Goal: Transaction & Acquisition: Purchase product/service

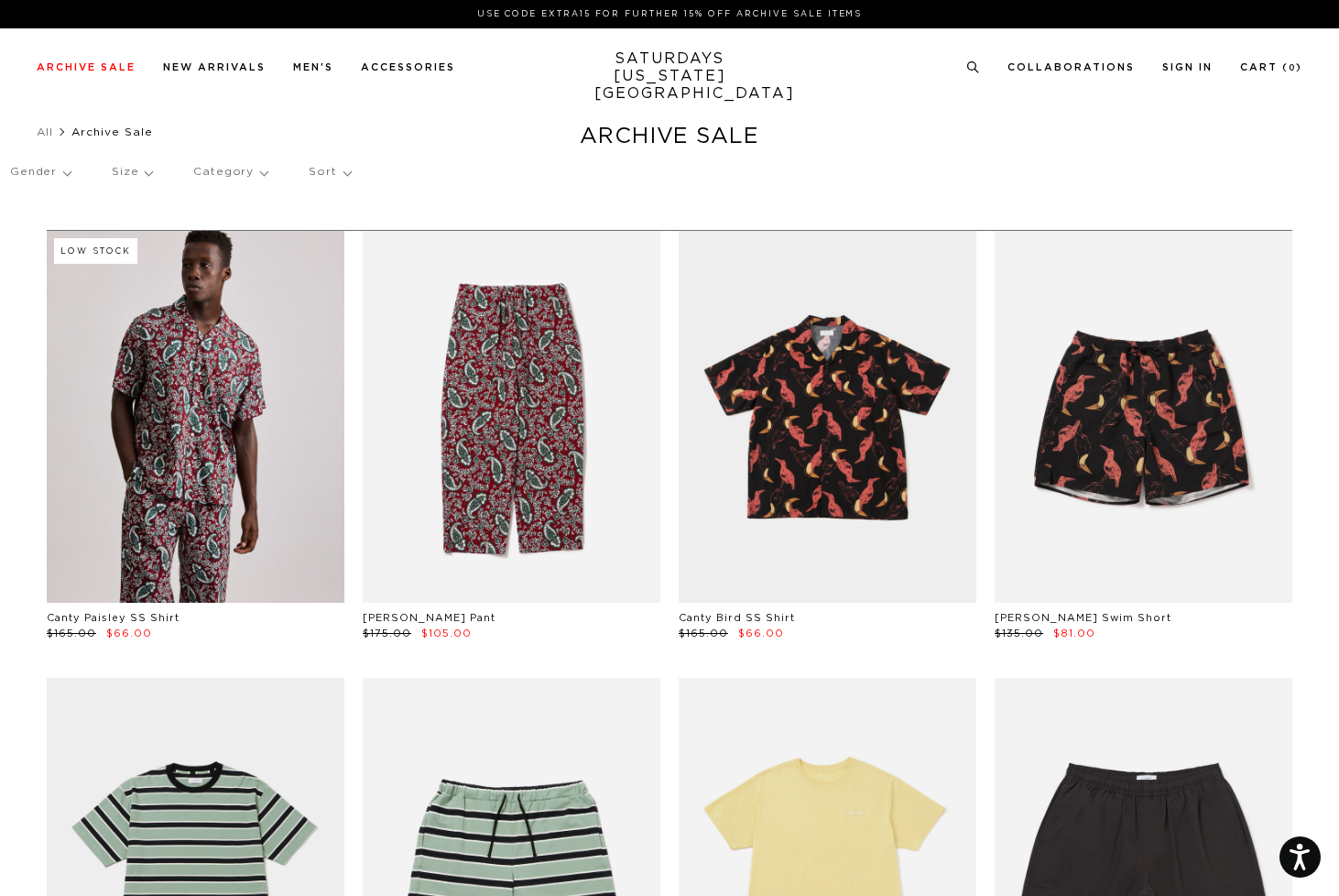
click at [127, 177] on p "Size" at bounding box center [132, 172] width 40 height 42
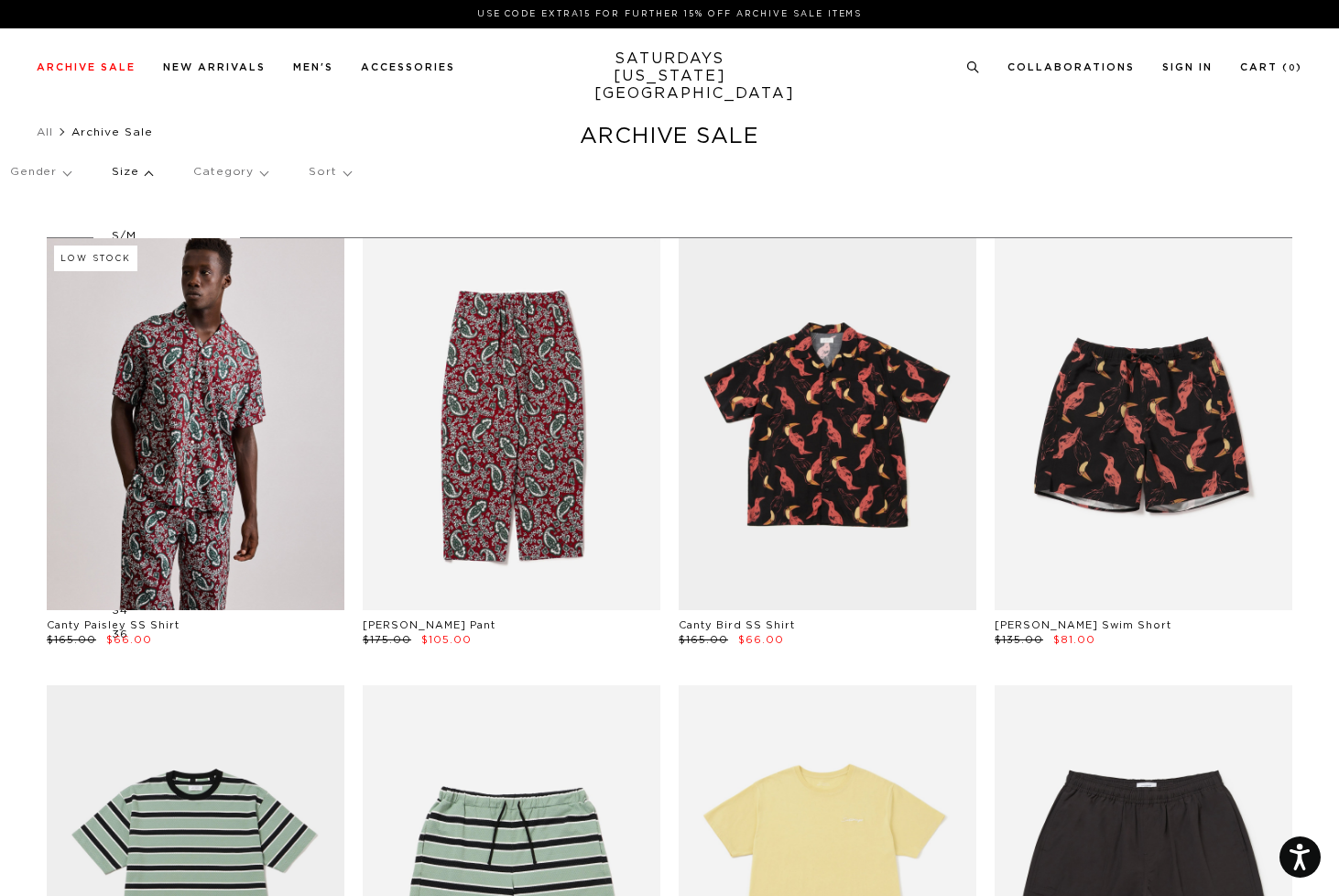
click at [127, 233] on p "S/M" at bounding box center [166, 236] width 110 height 24
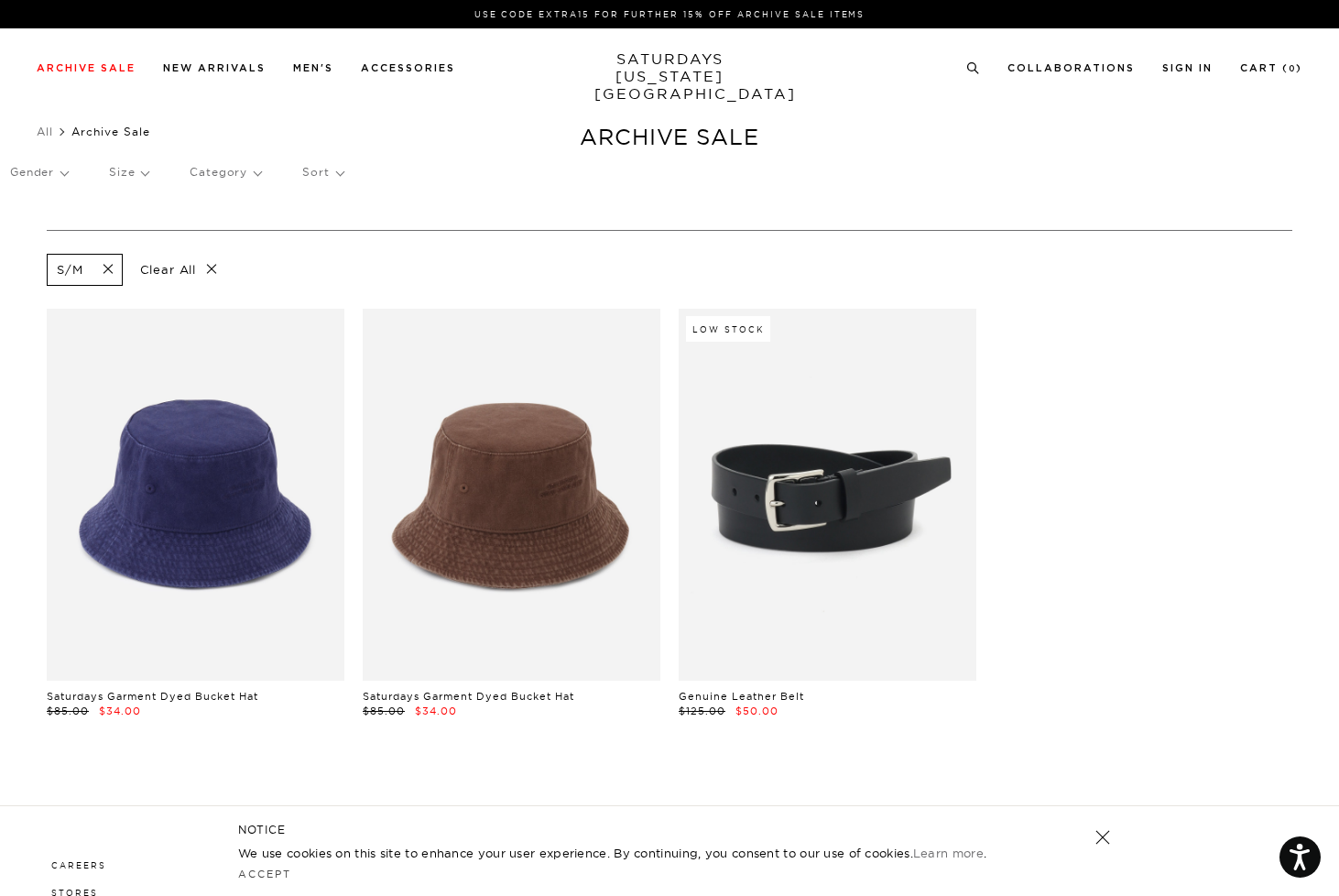
click at [106, 265] on span at bounding box center [103, 269] width 38 height 17
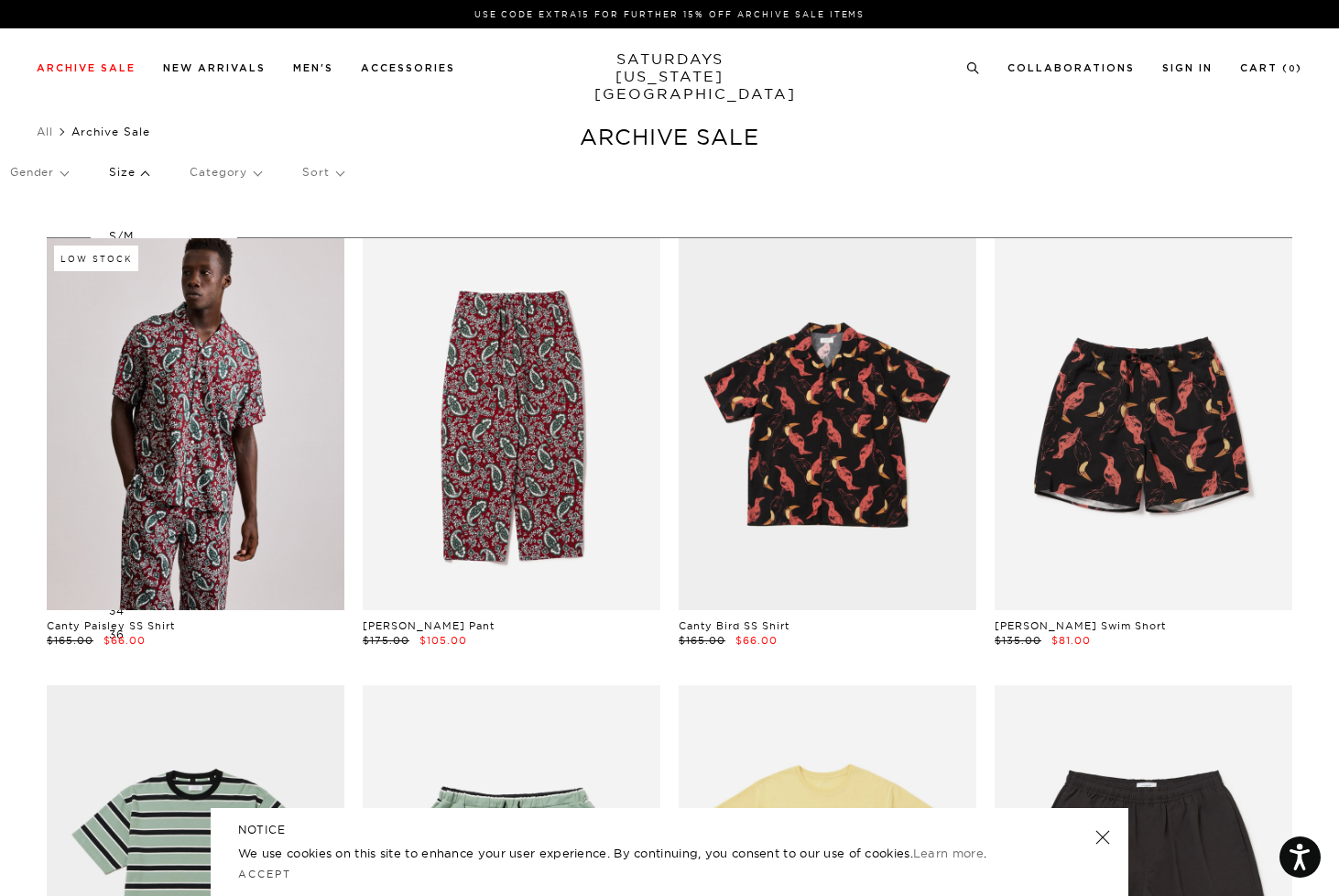
click at [142, 175] on p "Size" at bounding box center [128, 172] width 39 height 42
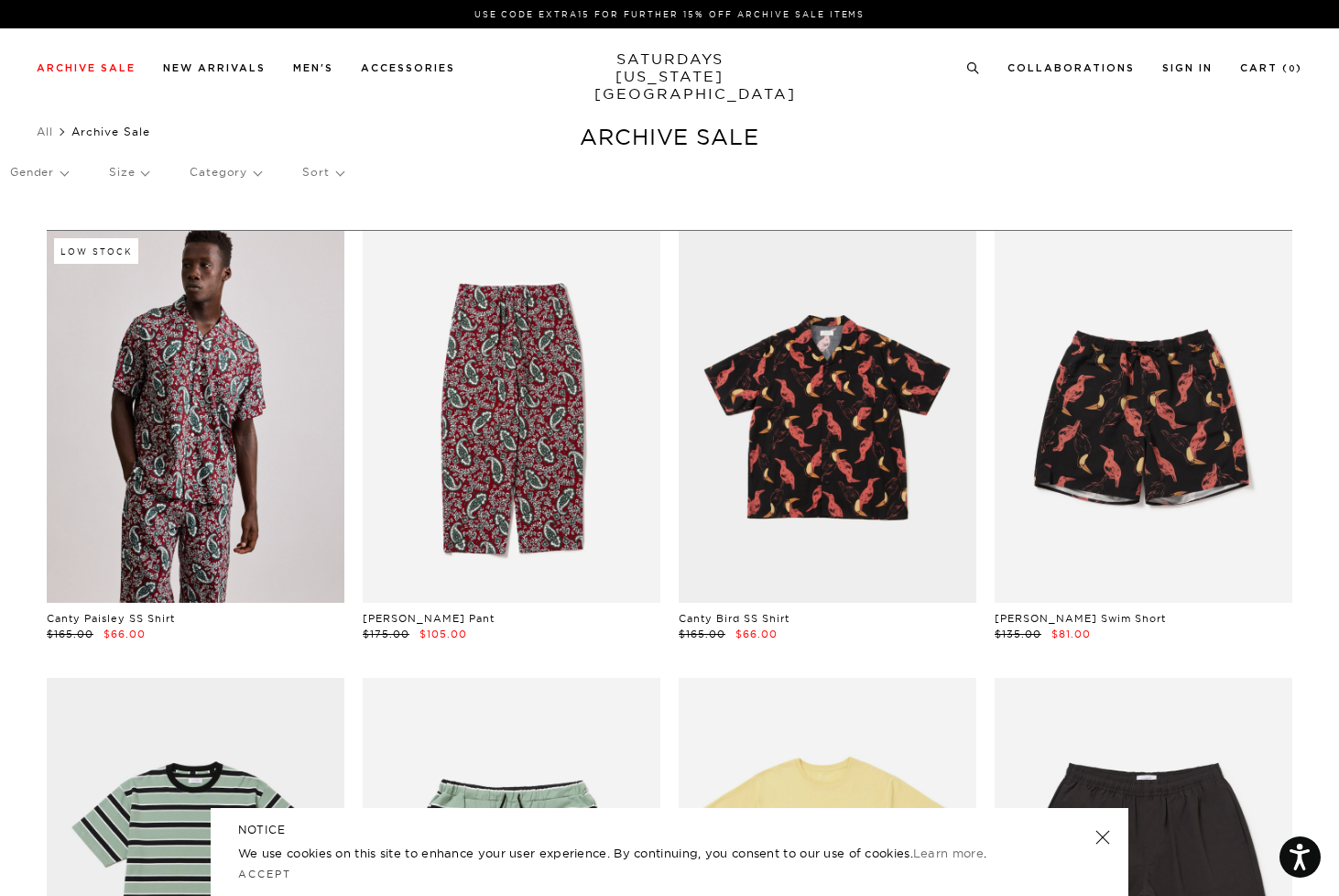
click at [142, 175] on p "Size" at bounding box center [128, 172] width 39 height 42
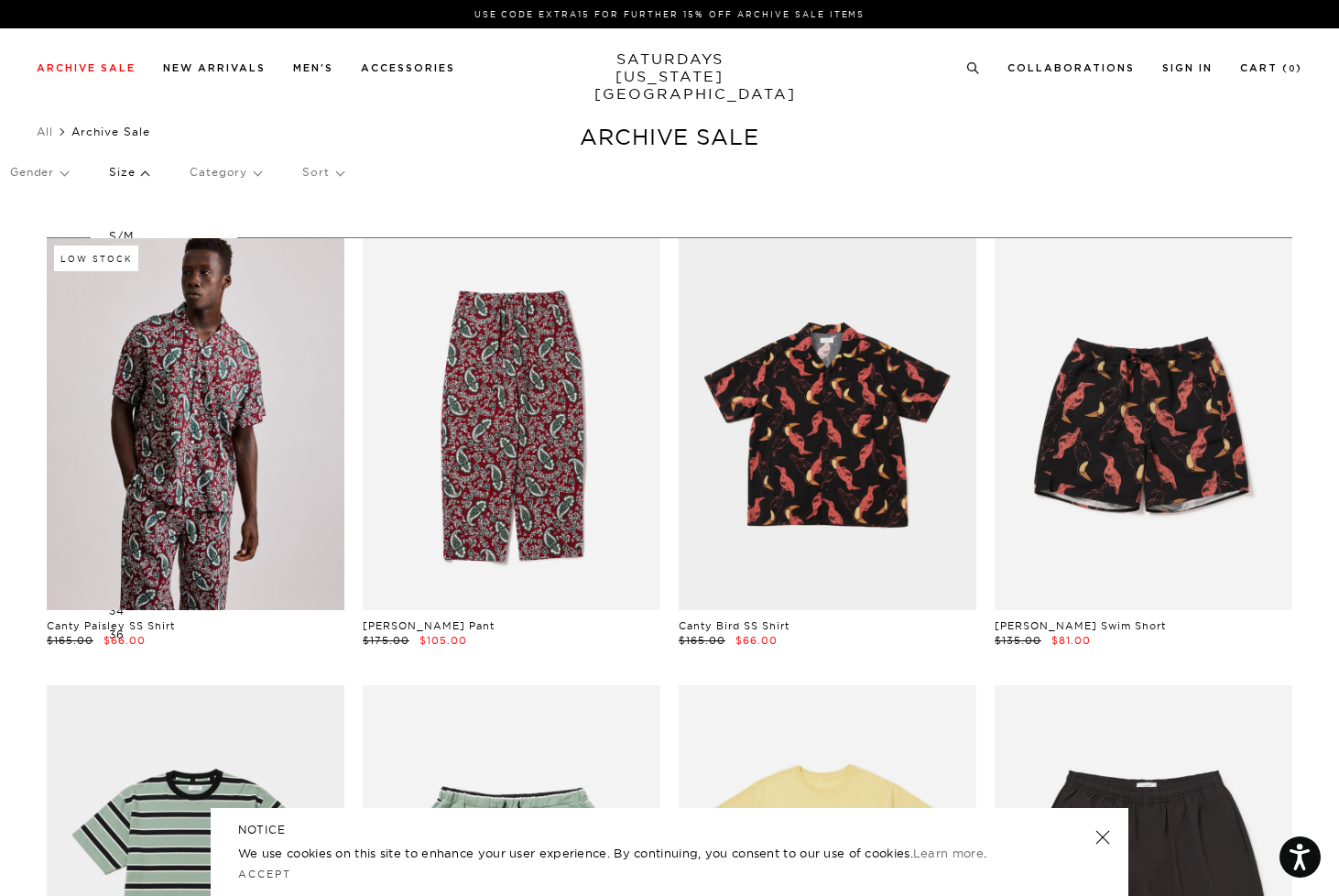
click at [142, 175] on p "Size" at bounding box center [128, 172] width 39 height 42
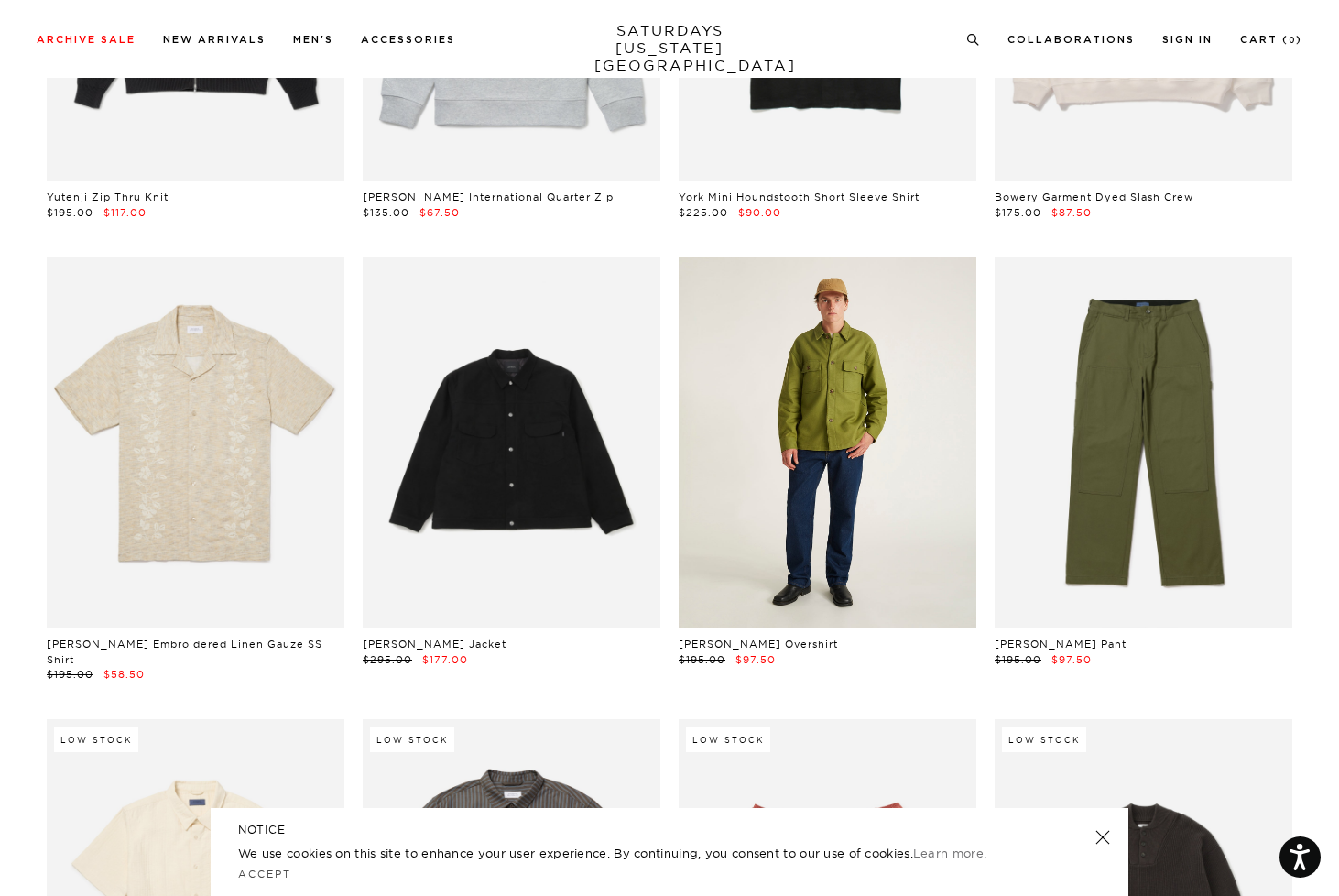
scroll to position [16560, 0]
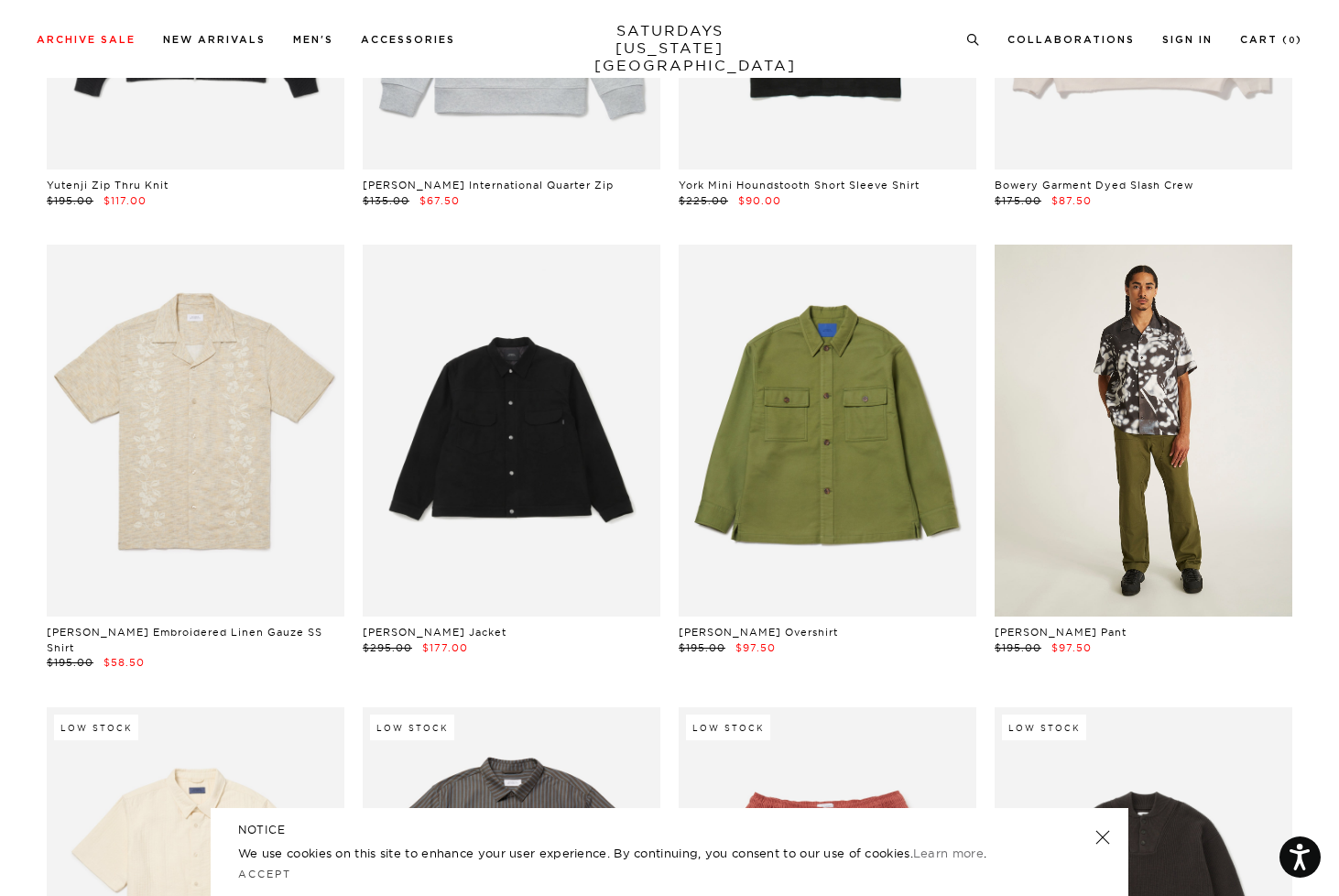
click at [1116, 487] on link at bounding box center [1143, 430] width 298 height 372
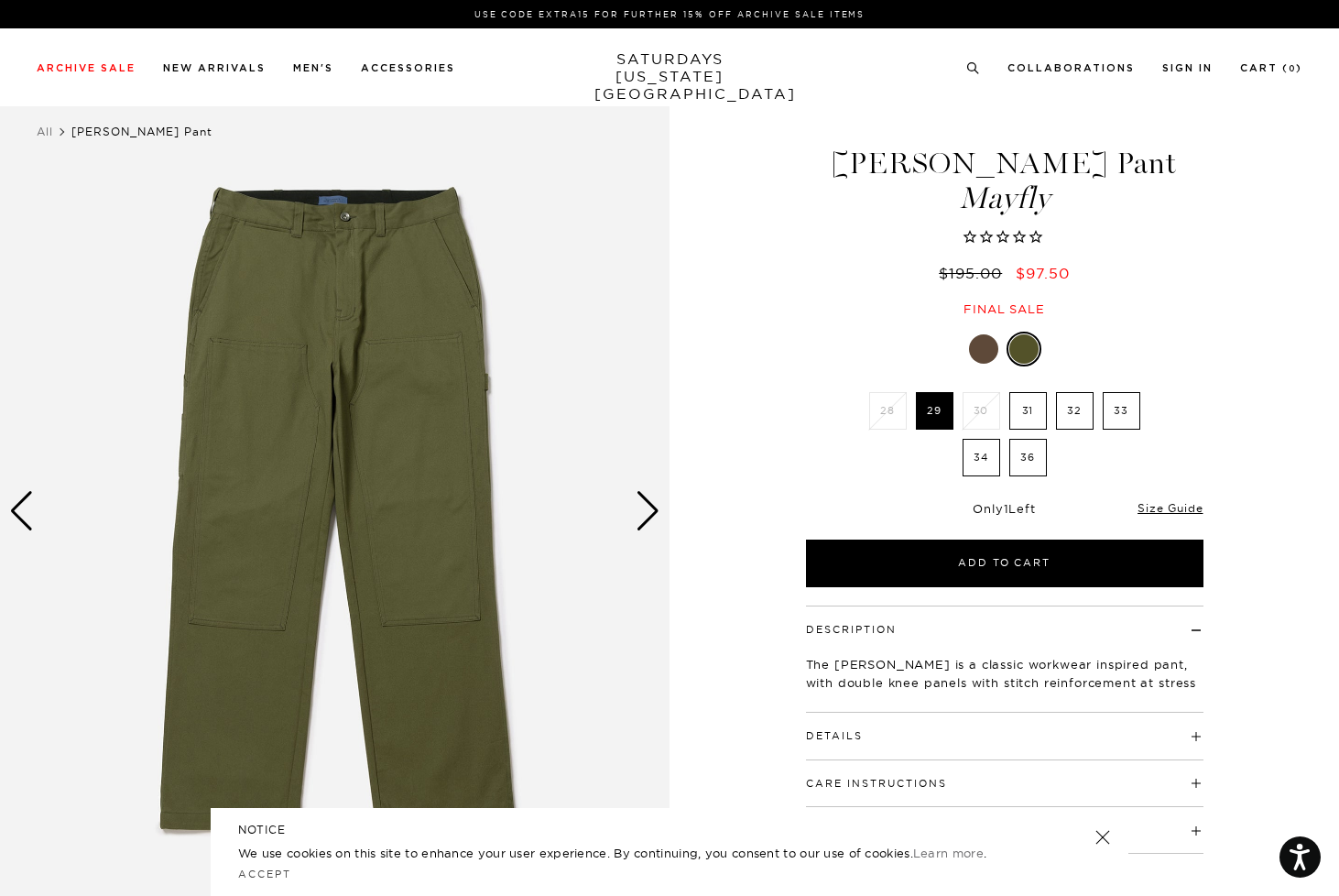
click at [981, 348] on div at bounding box center [983, 349] width 29 height 29
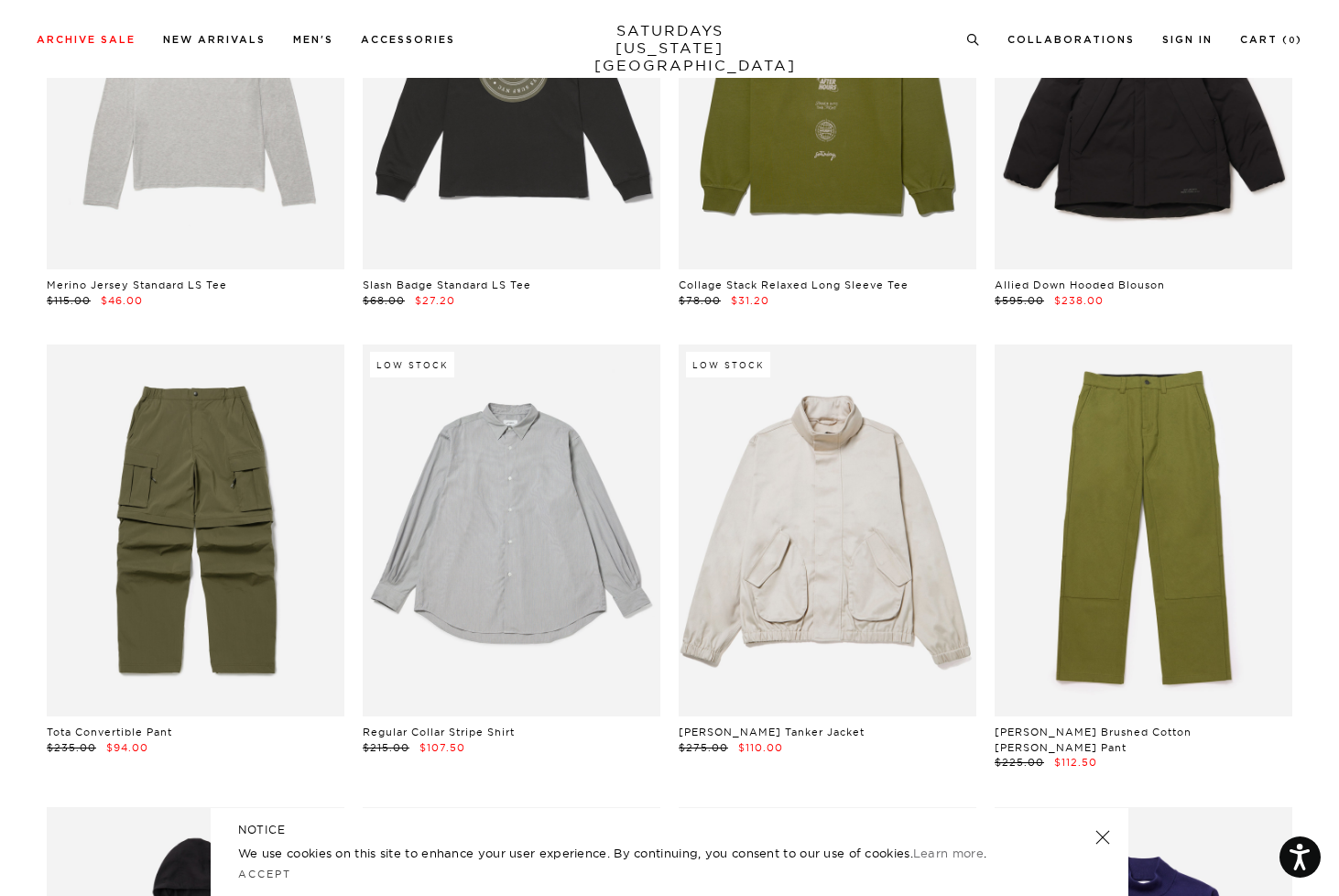
scroll to position [21880, 0]
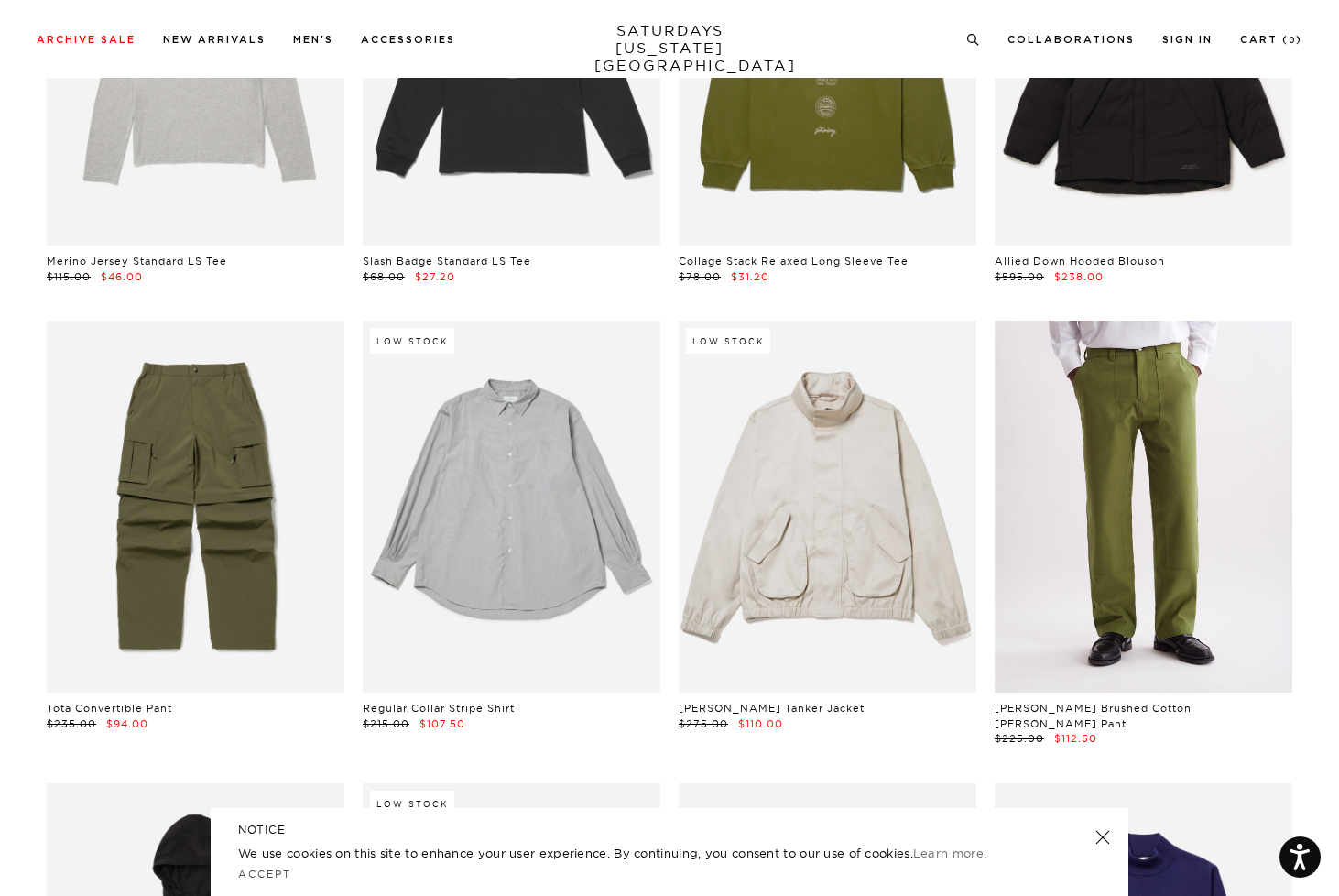
click at [1144, 454] on link at bounding box center [1143, 506] width 298 height 372
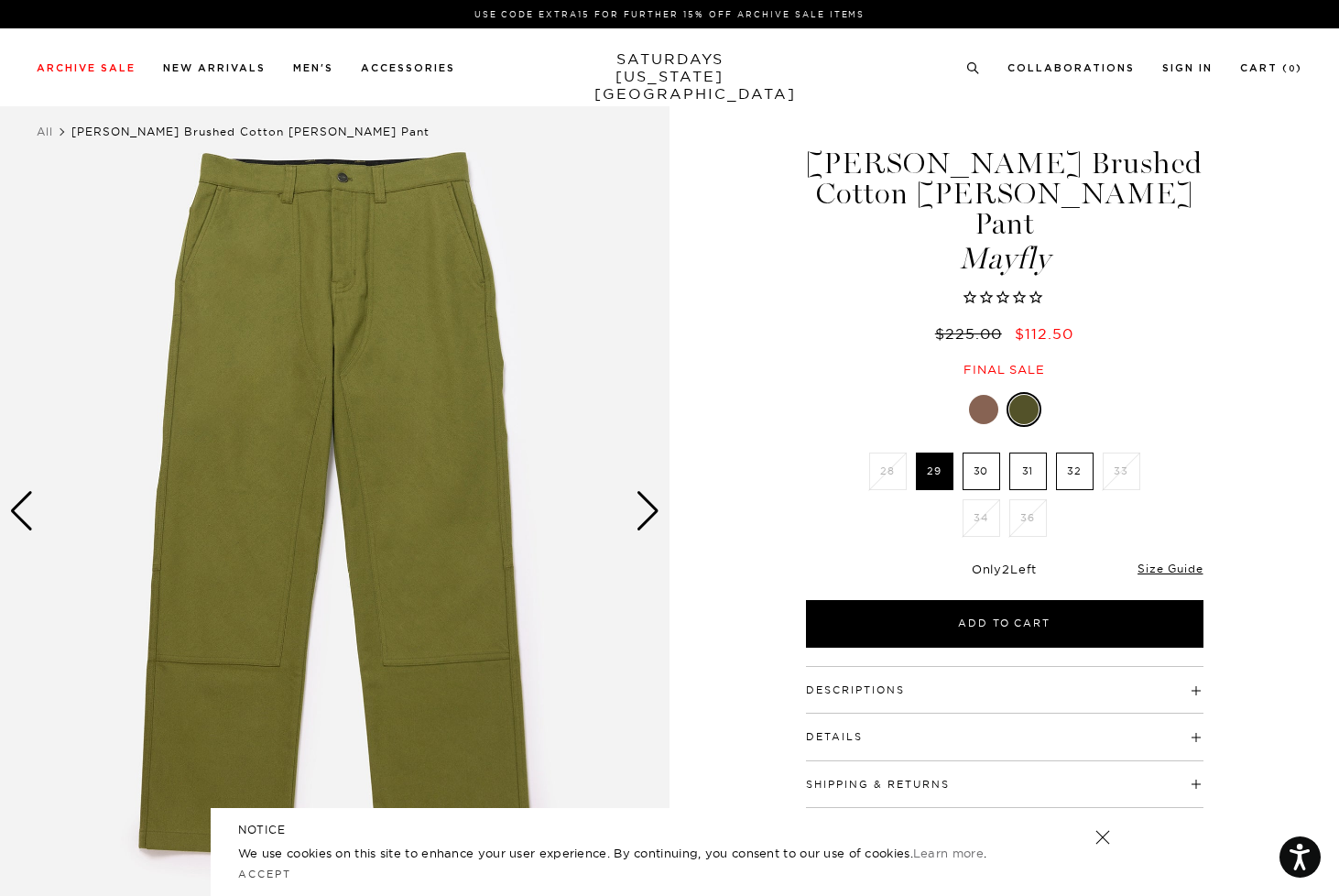
click at [983, 395] on div at bounding box center [983, 410] width 29 height 29
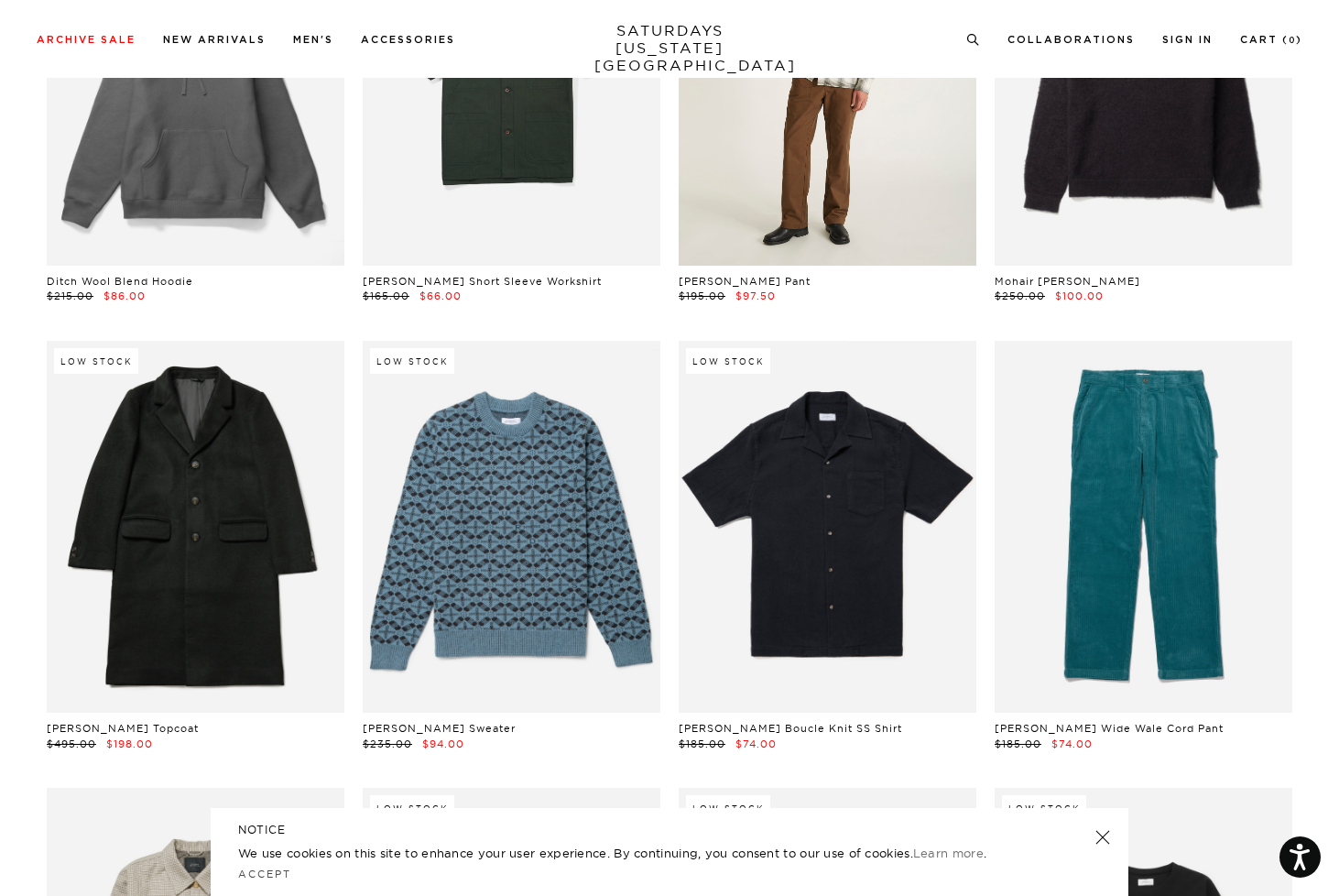
scroll to position [26830, 0]
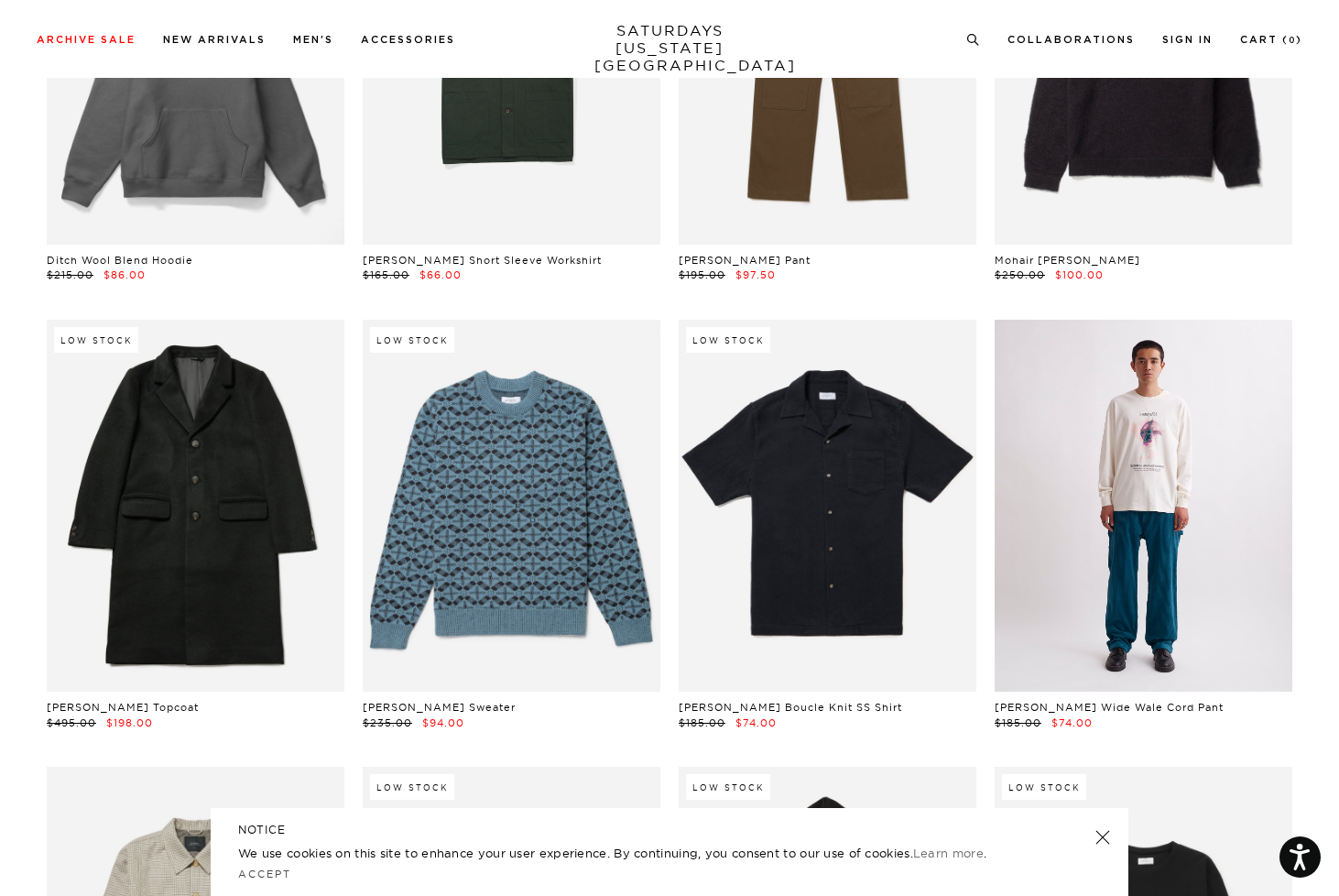
click at [1114, 475] on link at bounding box center [1143, 505] width 298 height 372
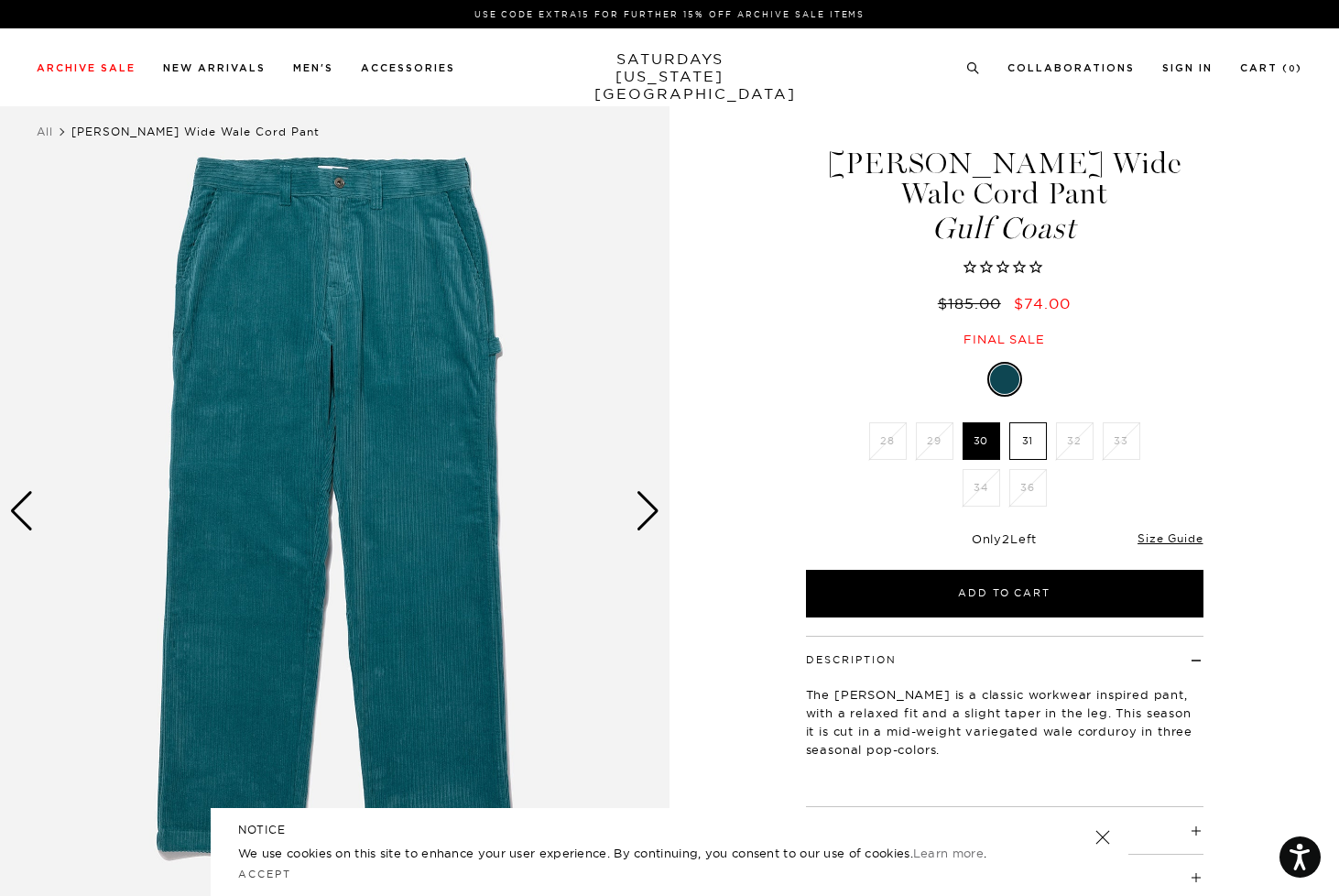
click at [1029, 422] on label "31" at bounding box center [1028, 440] width 37 height 37
click at [0, 0] on input "31" at bounding box center [0, 0] width 0 height 0
click at [643, 512] on div "Next slide" at bounding box center [648, 511] width 25 height 40
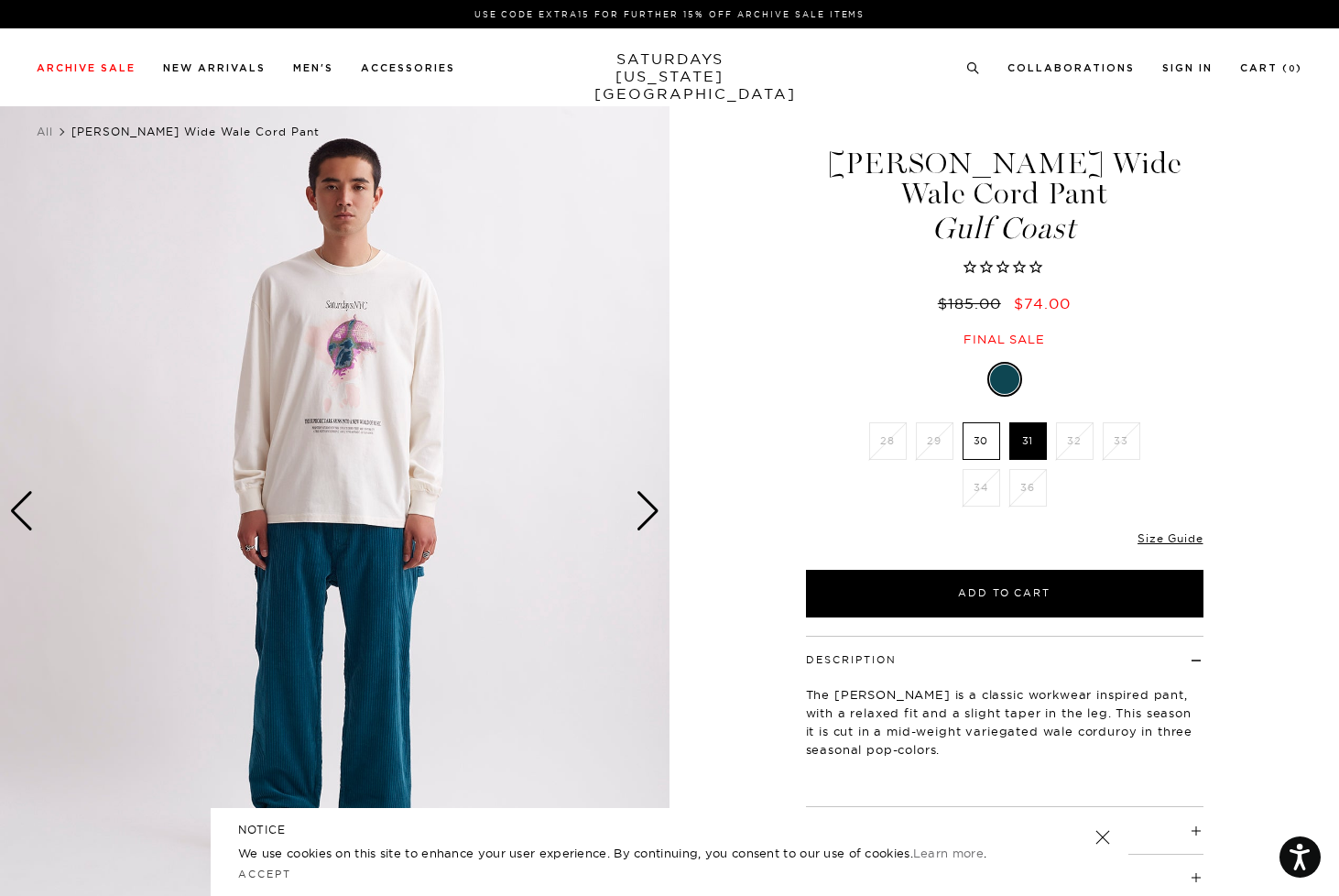
click at [643, 512] on div "Next slide" at bounding box center [648, 511] width 25 height 40
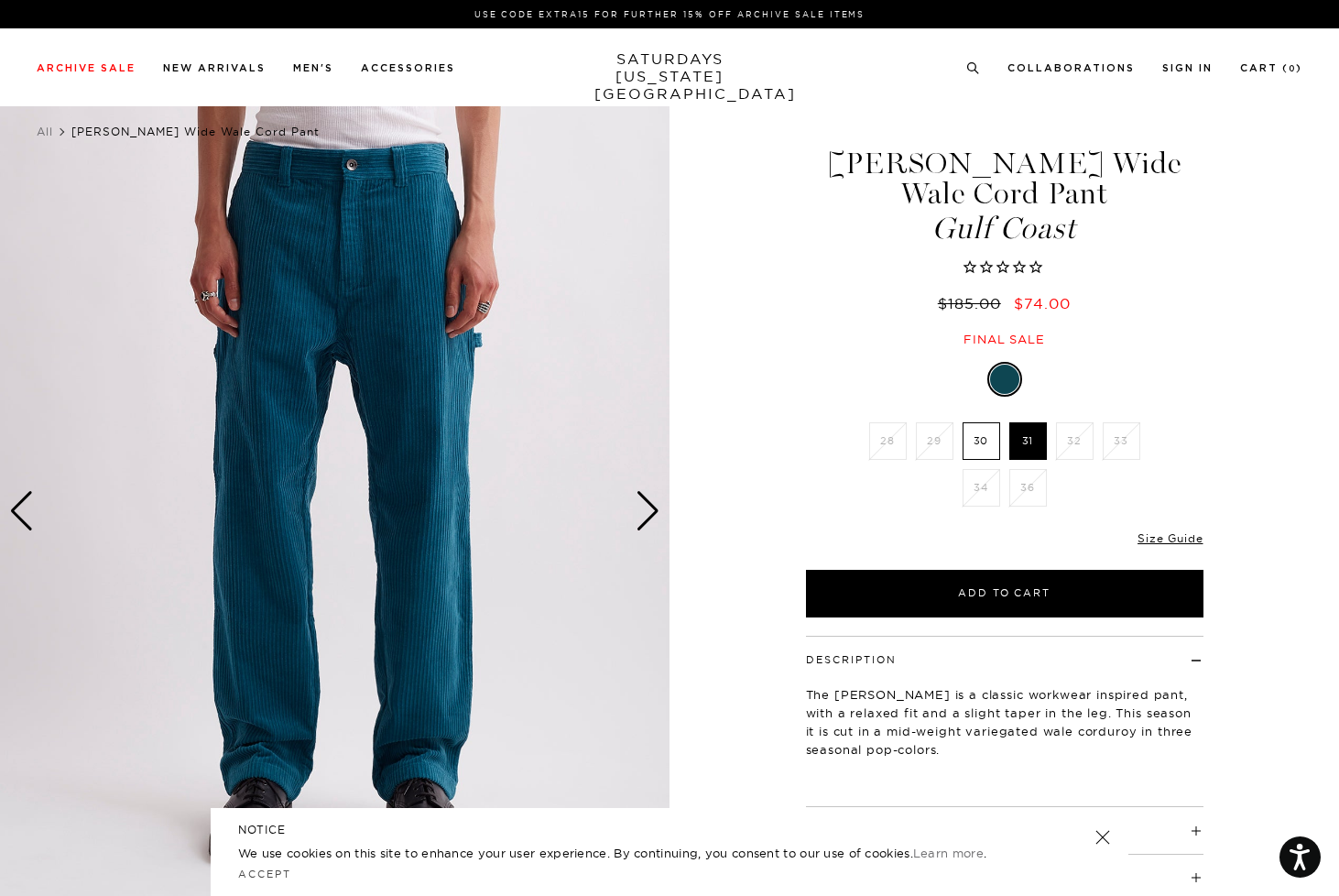
click at [643, 512] on div "Next slide" at bounding box center [648, 511] width 25 height 40
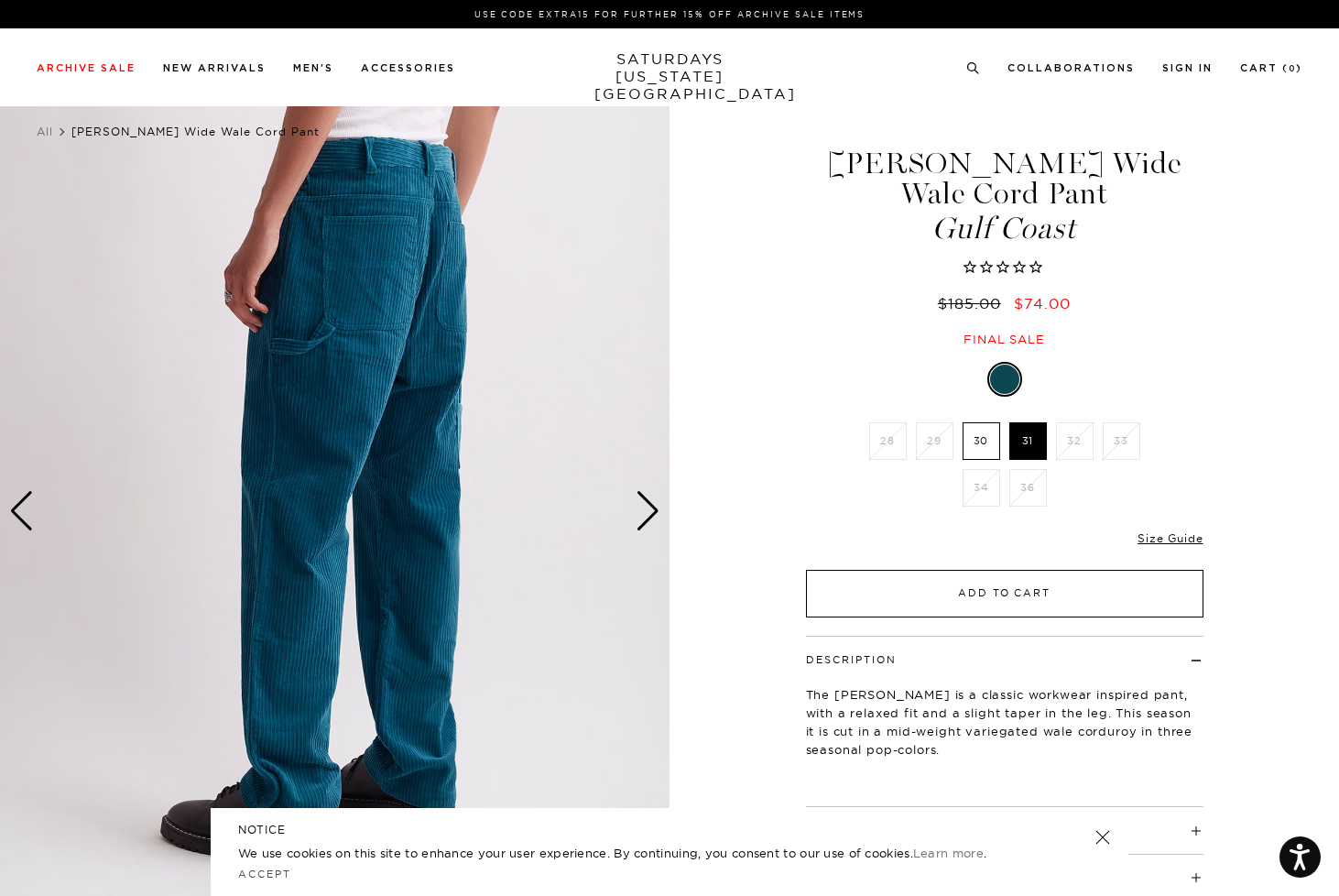
click at [1010, 570] on button "Add to Cart" at bounding box center [1004, 594] width 397 height 48
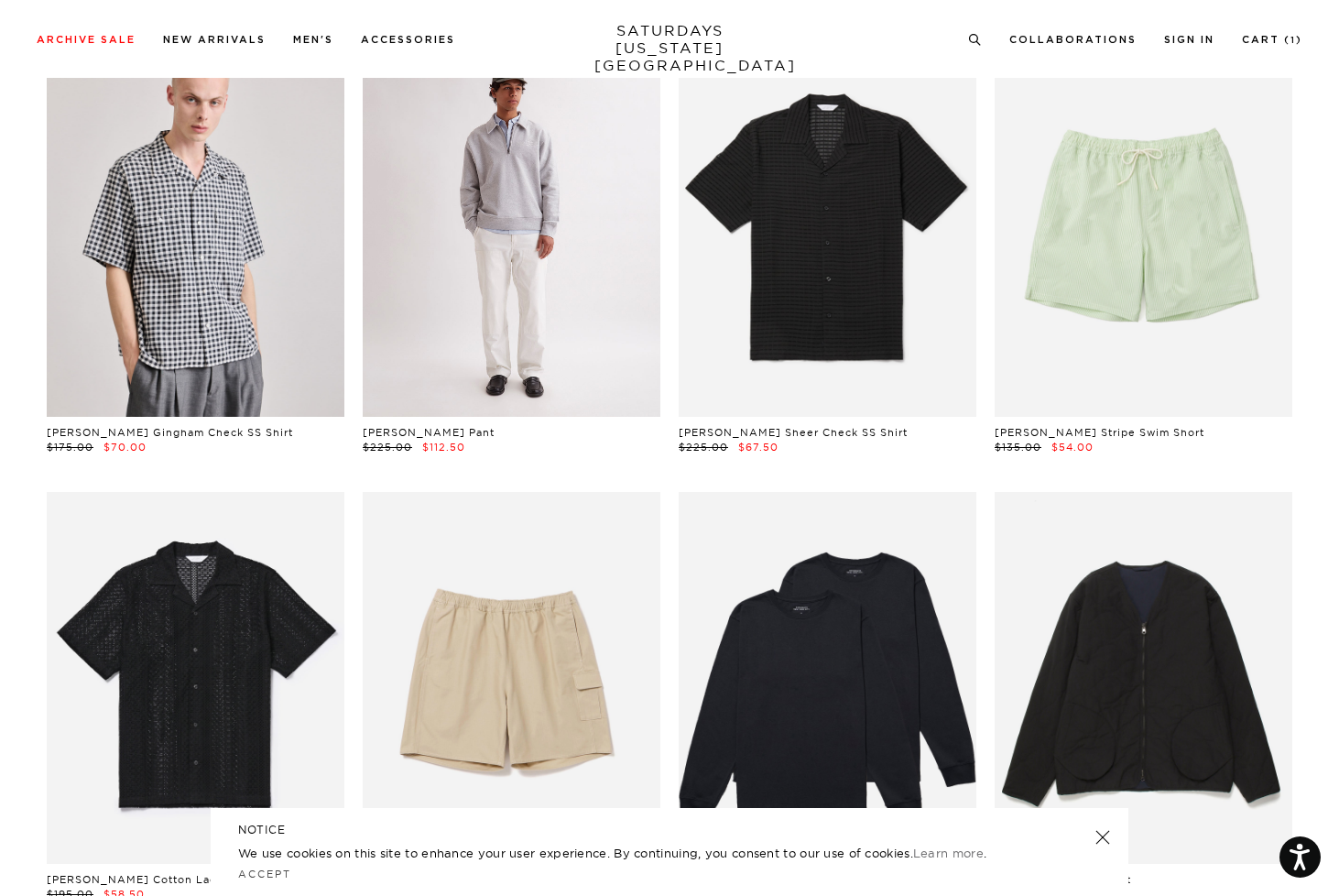
scroll to position [1083, 2]
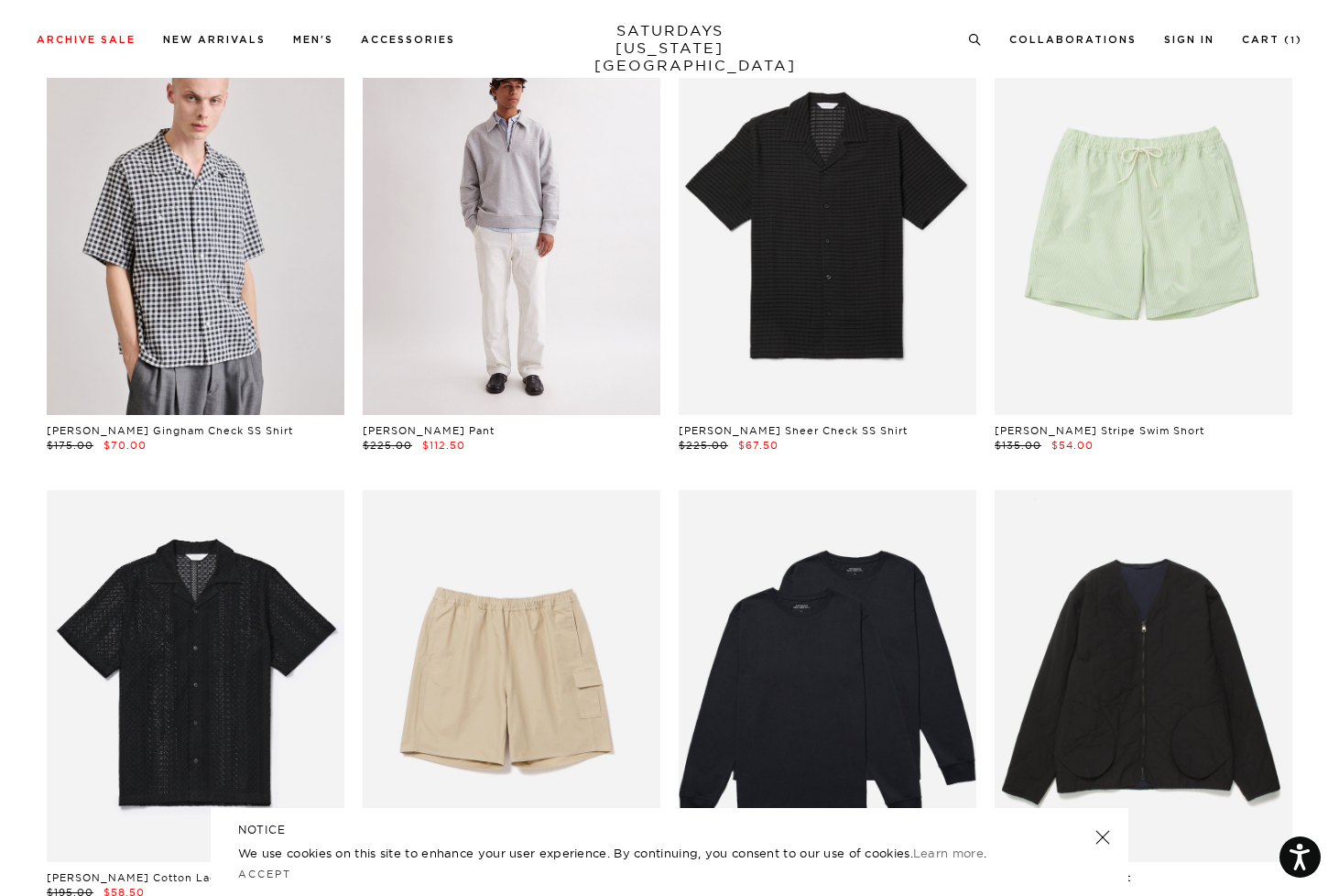
click at [493, 190] on link at bounding box center [511, 228] width 298 height 372
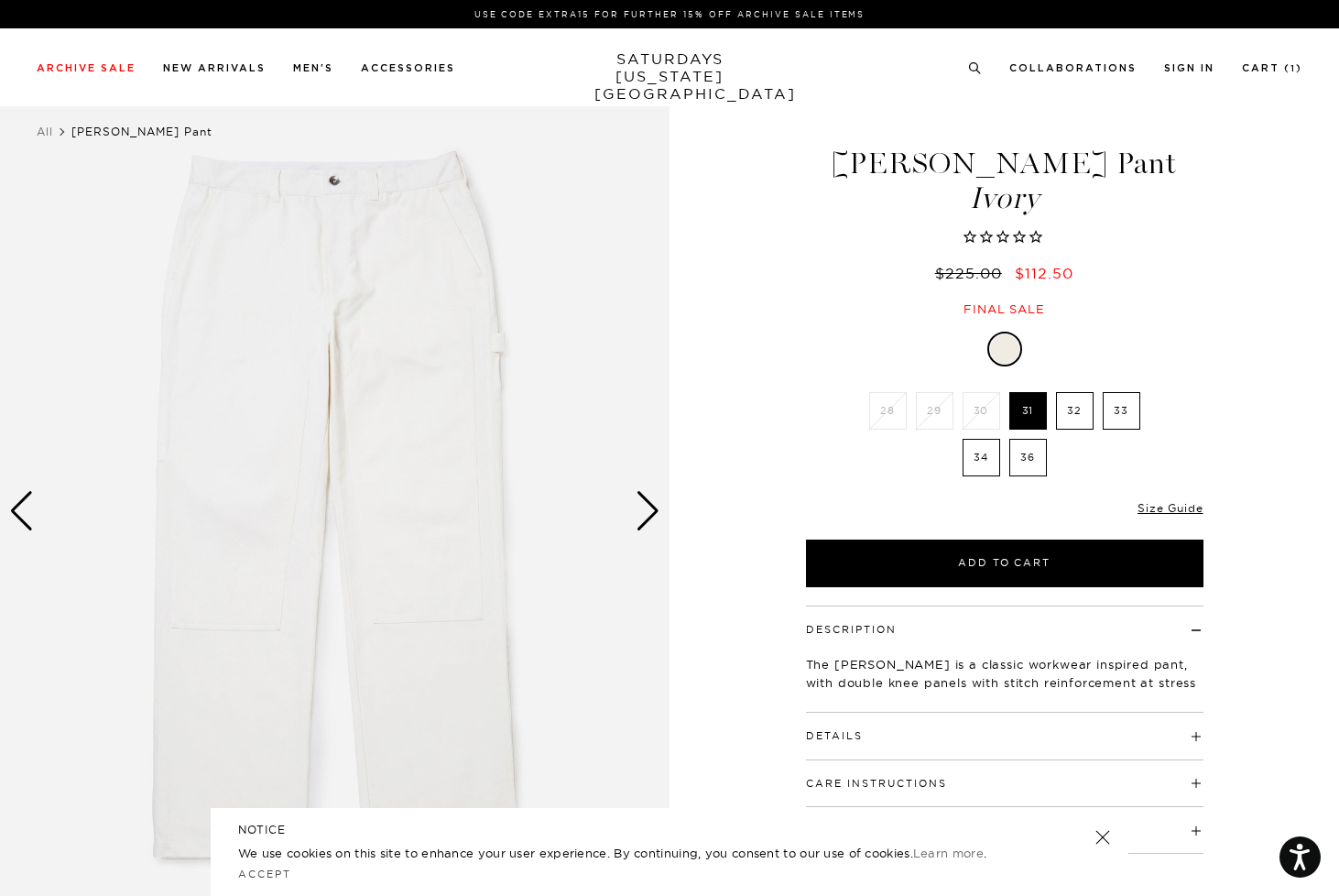
click at [647, 511] on div "Next slide" at bounding box center [648, 511] width 25 height 40
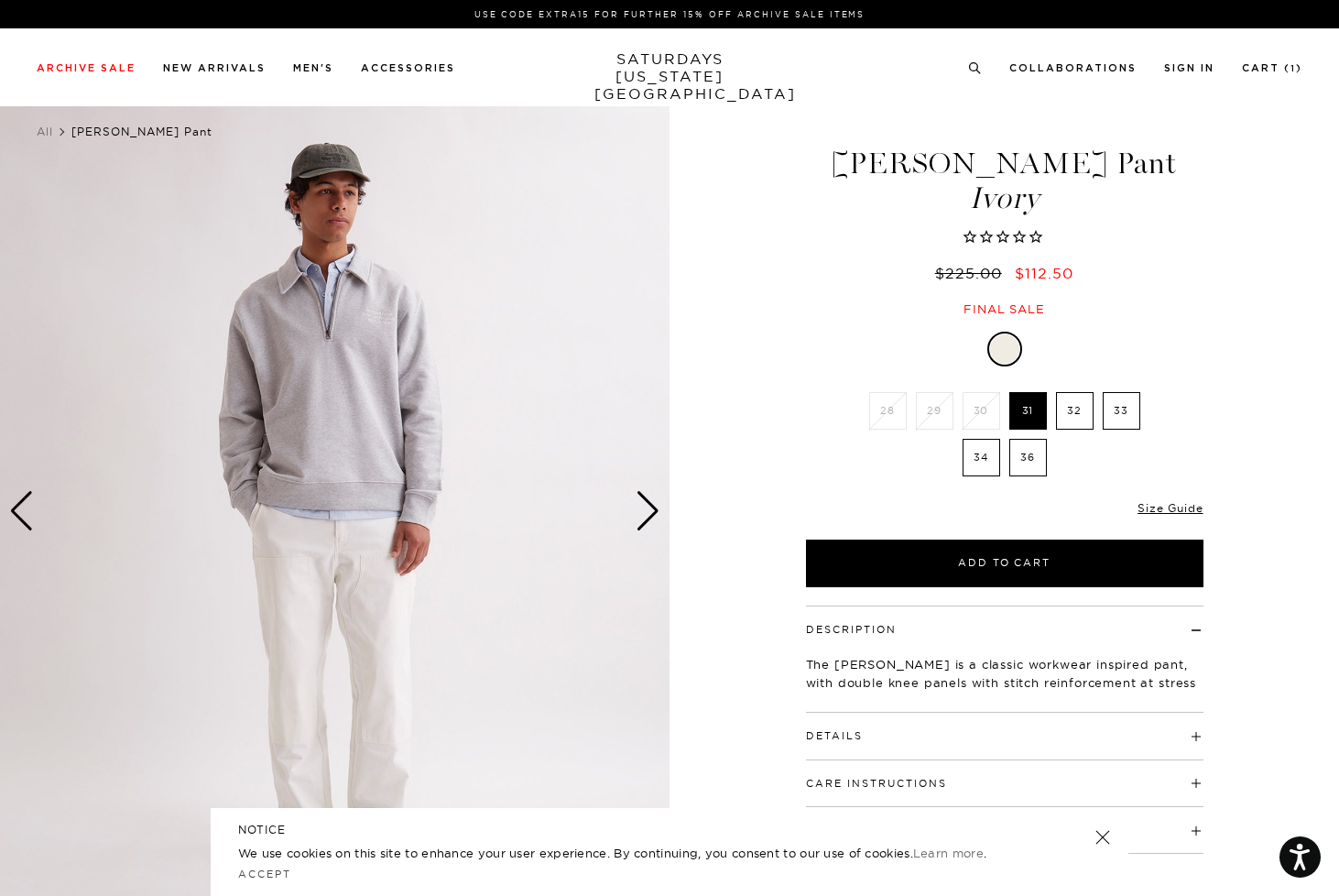
click at [647, 511] on div "Next slide" at bounding box center [648, 511] width 25 height 40
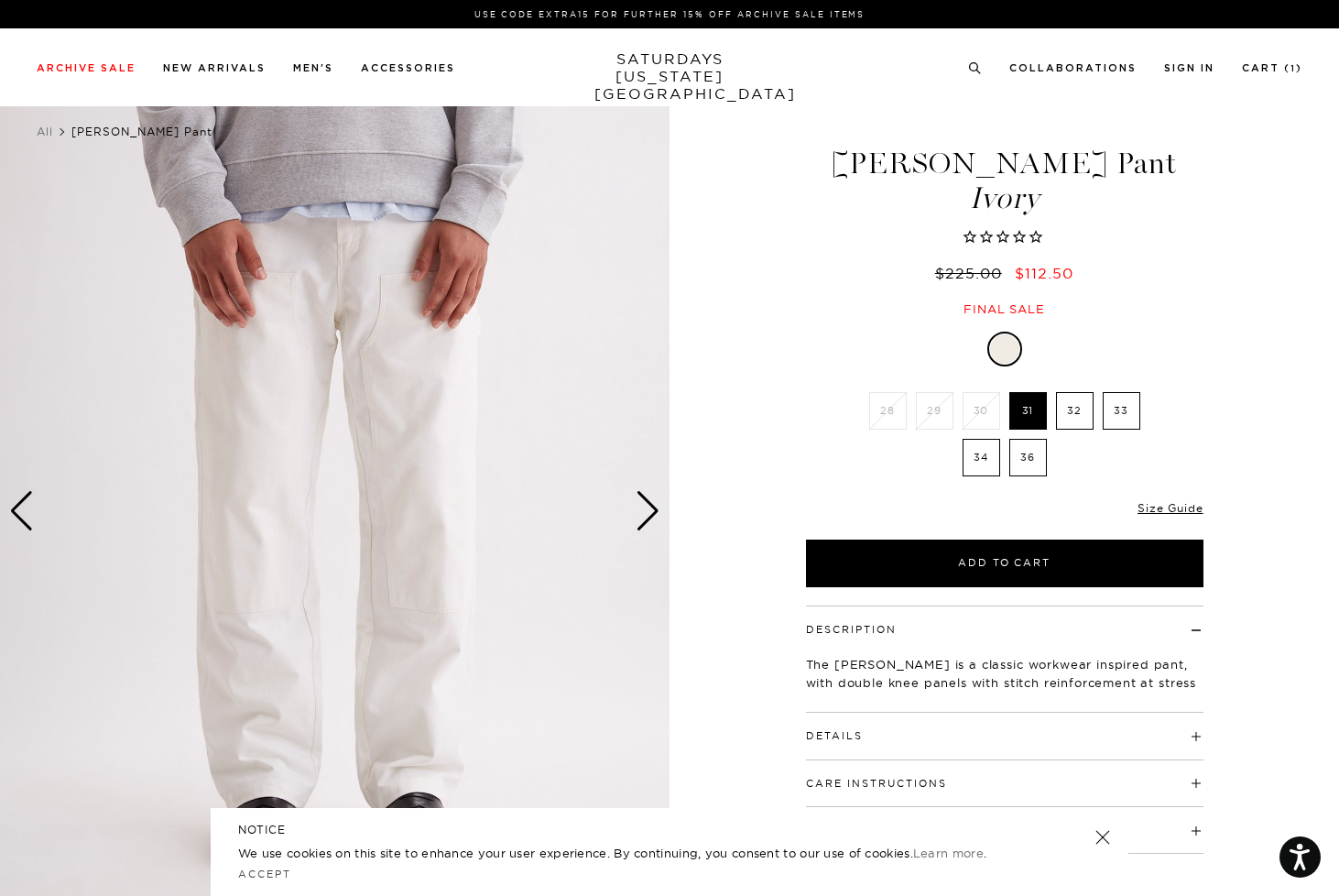
click at [647, 511] on div "Next slide" at bounding box center [648, 511] width 25 height 40
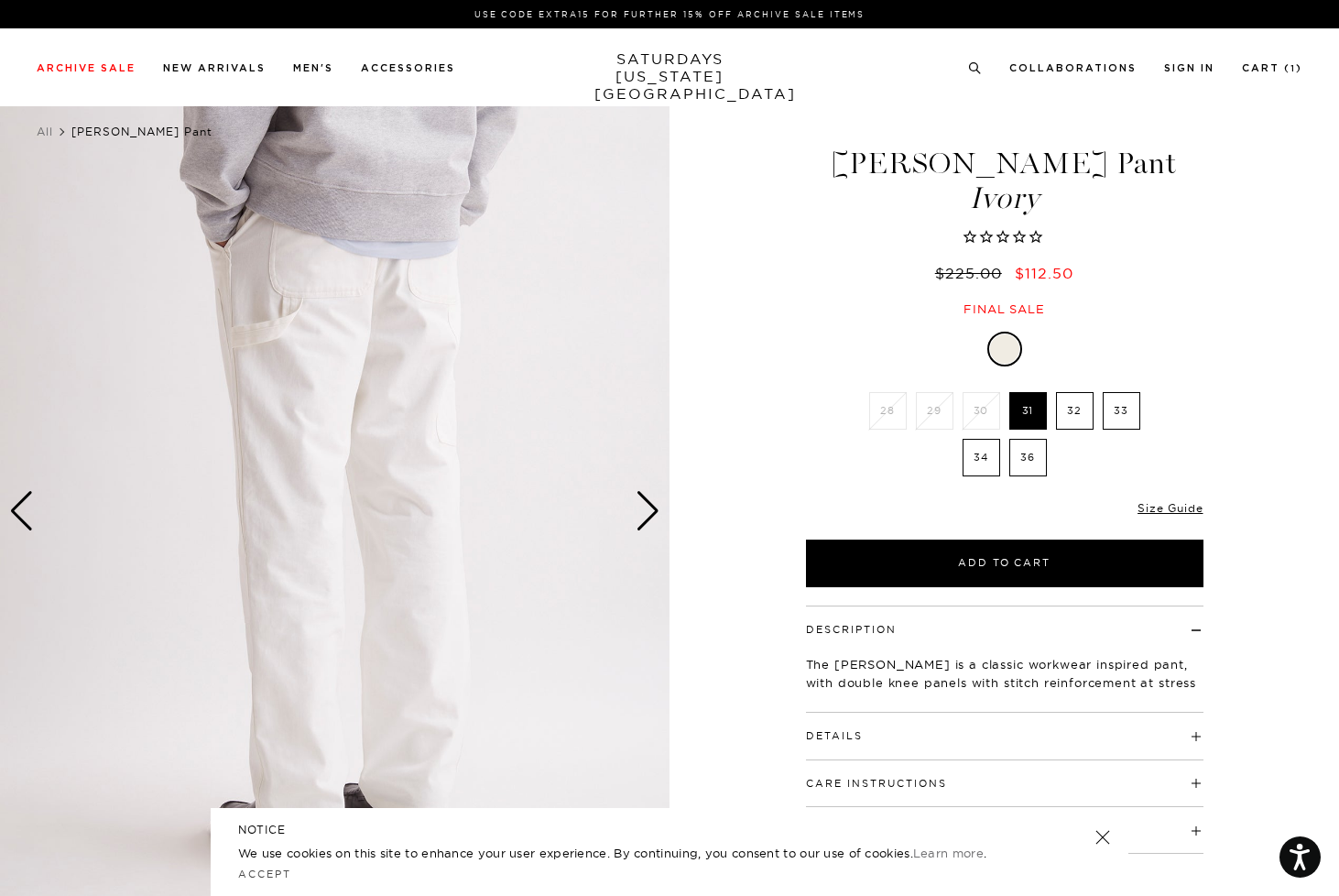
click at [647, 511] on div "Next slide" at bounding box center [648, 511] width 25 height 40
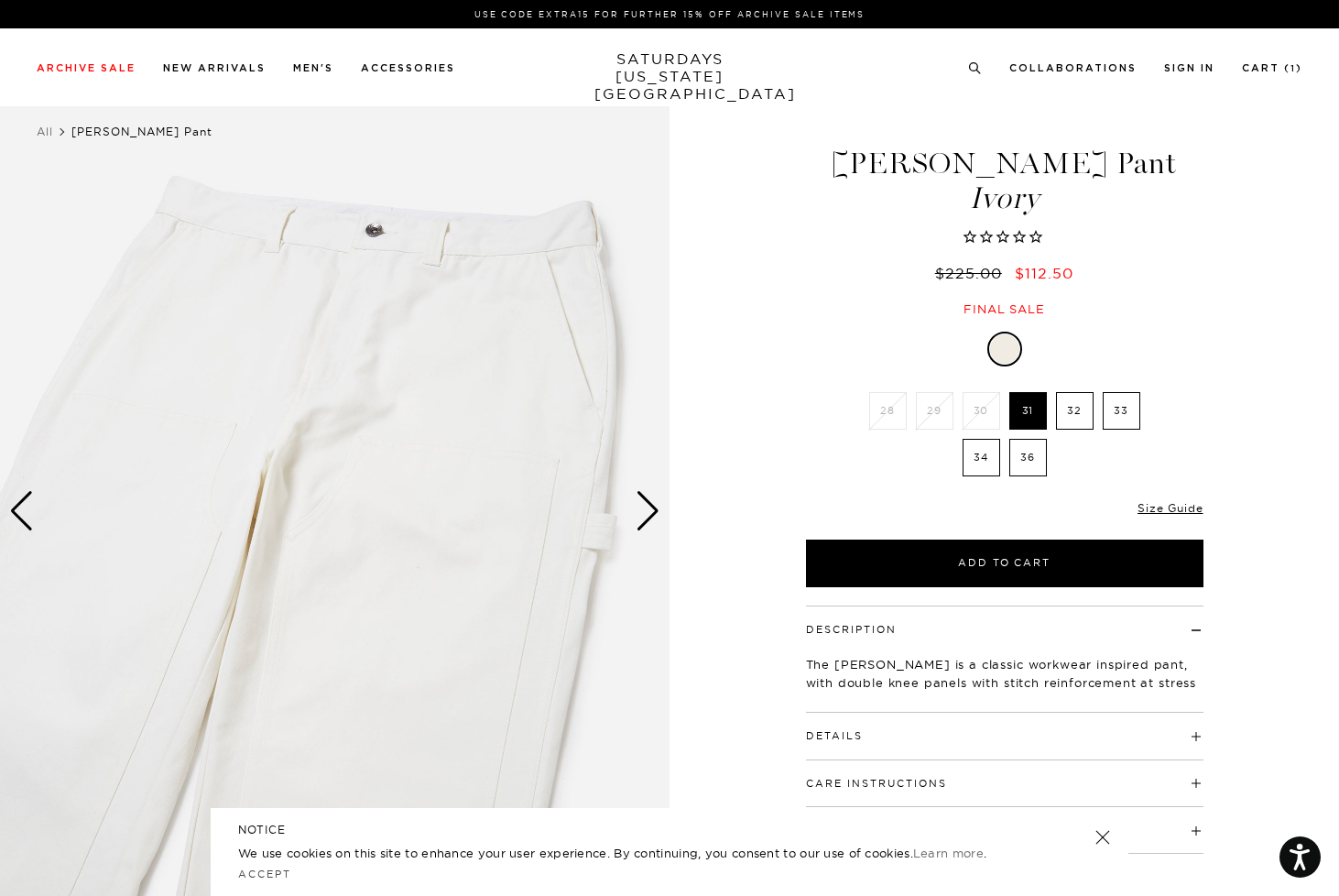
click at [641, 511] on div "Next slide" at bounding box center [648, 511] width 25 height 40
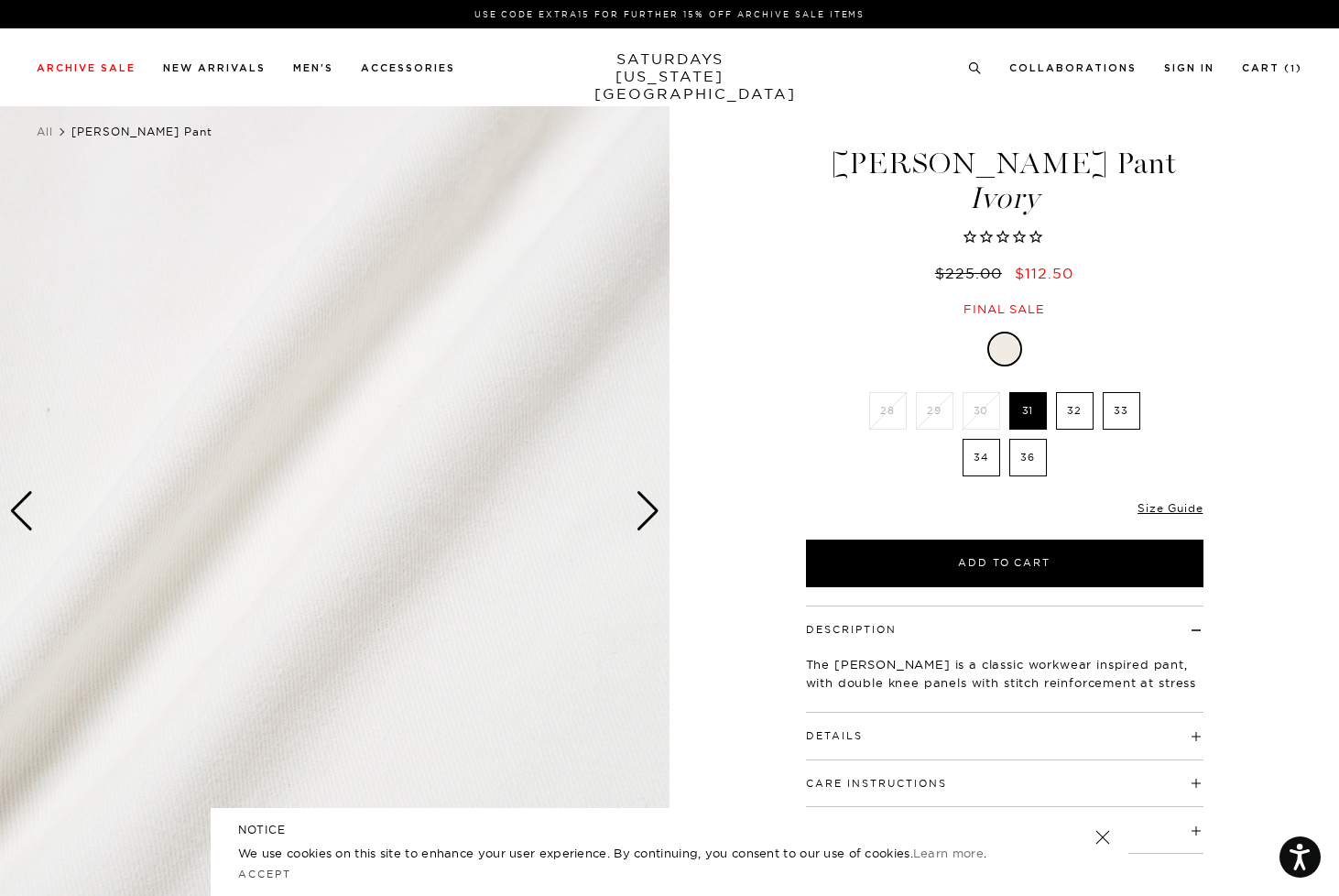
click at [641, 511] on div "Next slide" at bounding box center [648, 511] width 25 height 40
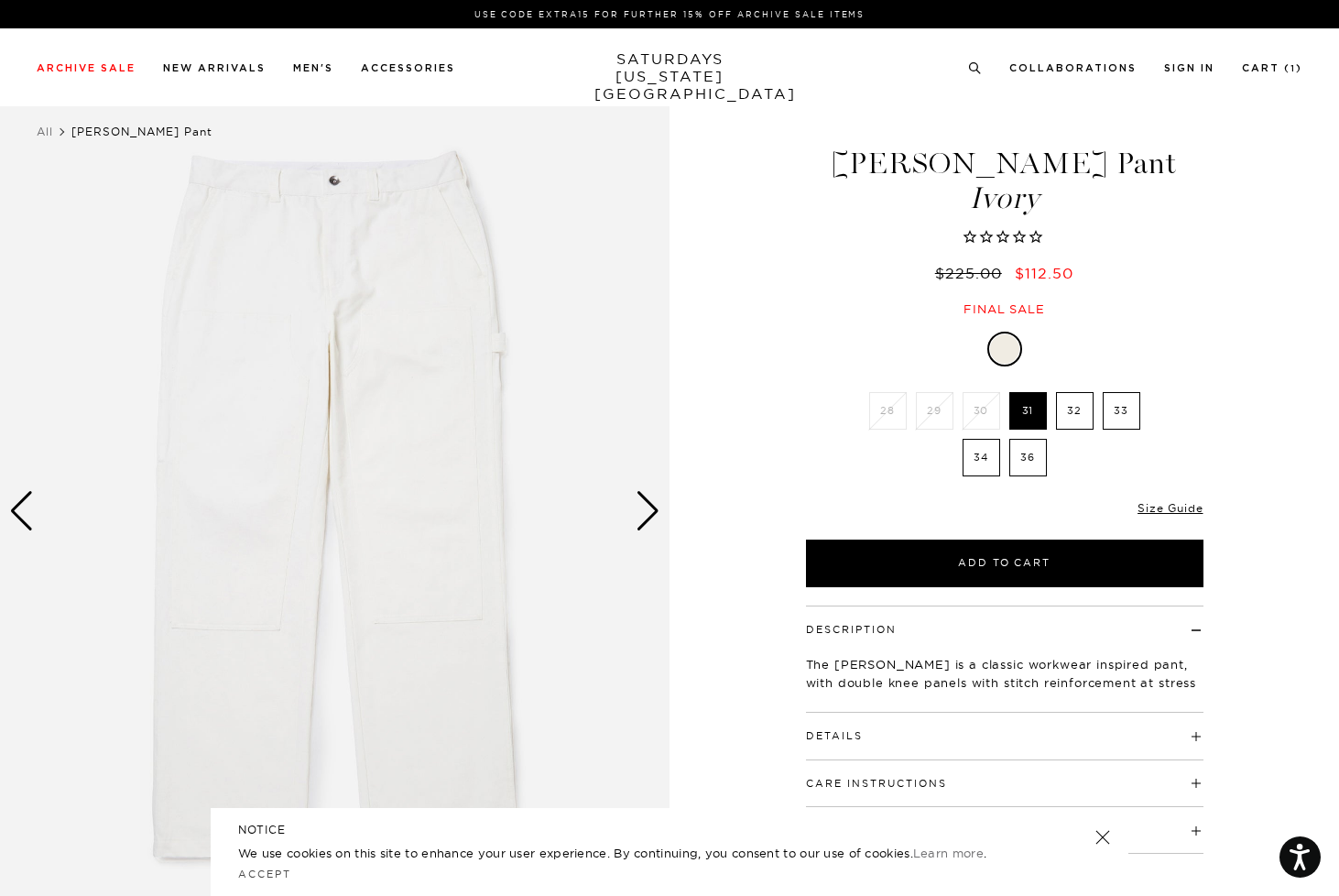
click at [641, 511] on div "Next slide" at bounding box center [648, 511] width 25 height 40
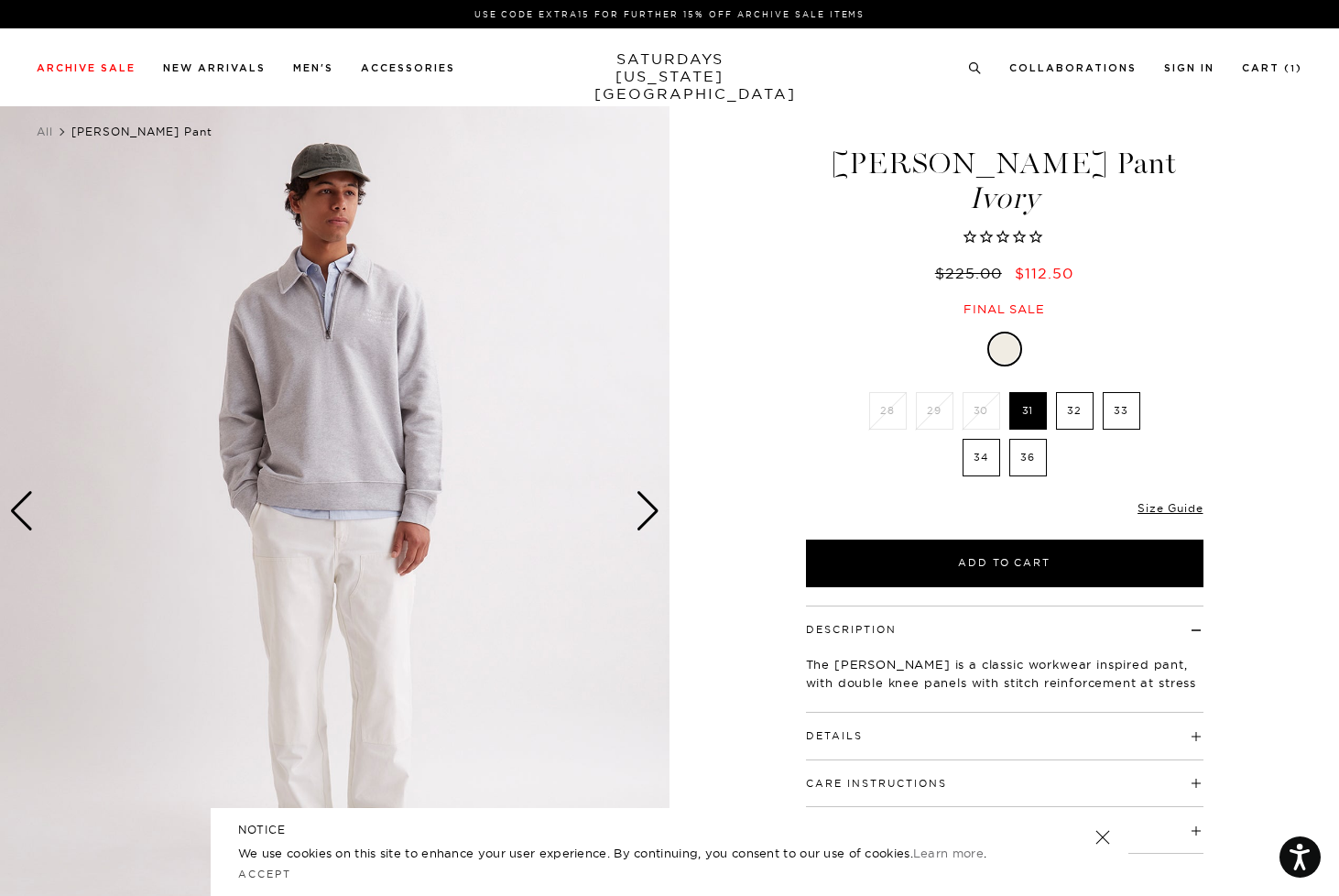
click at [641, 511] on div "Next slide" at bounding box center [648, 511] width 25 height 40
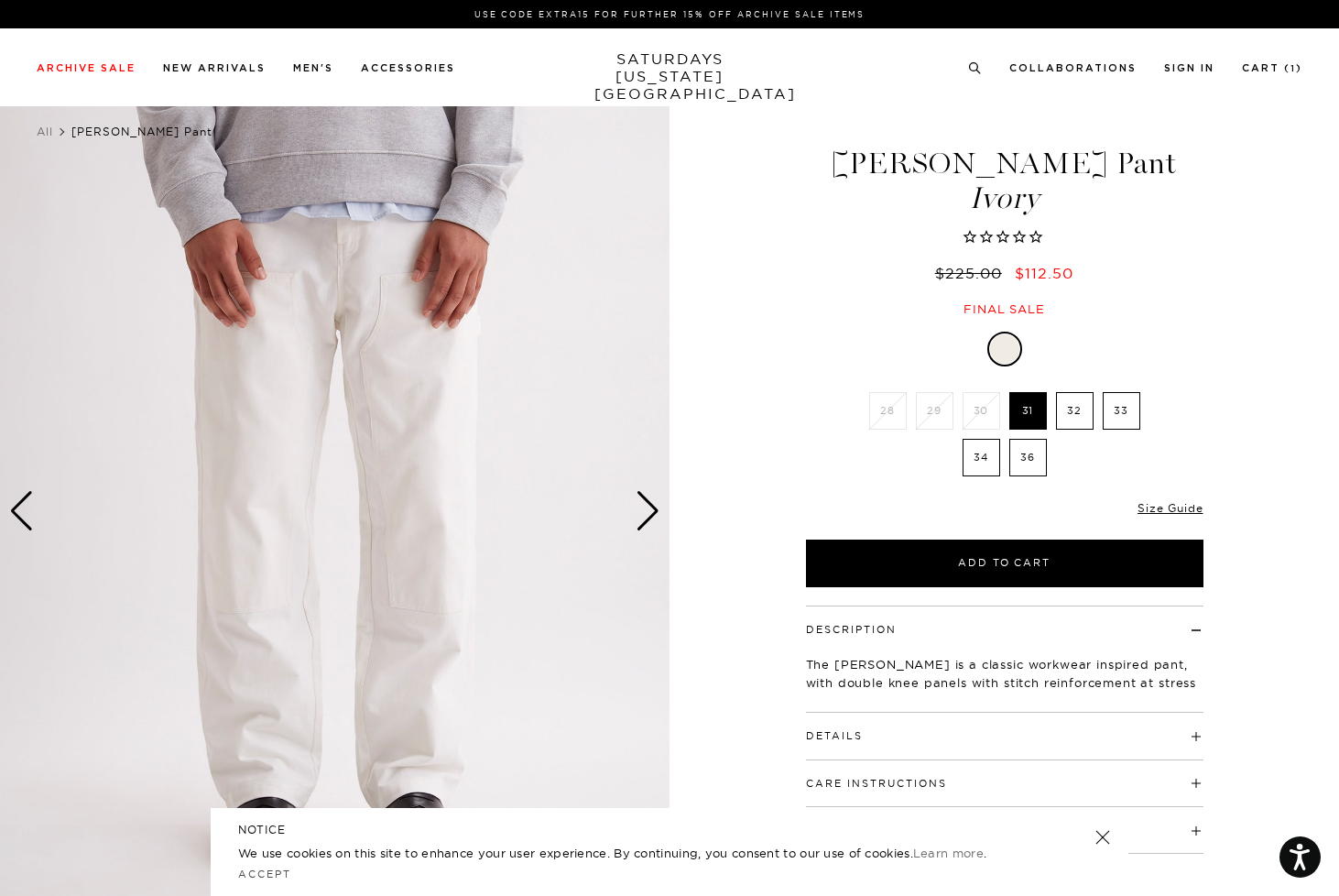
click at [652, 511] on div "Next slide" at bounding box center [648, 511] width 25 height 40
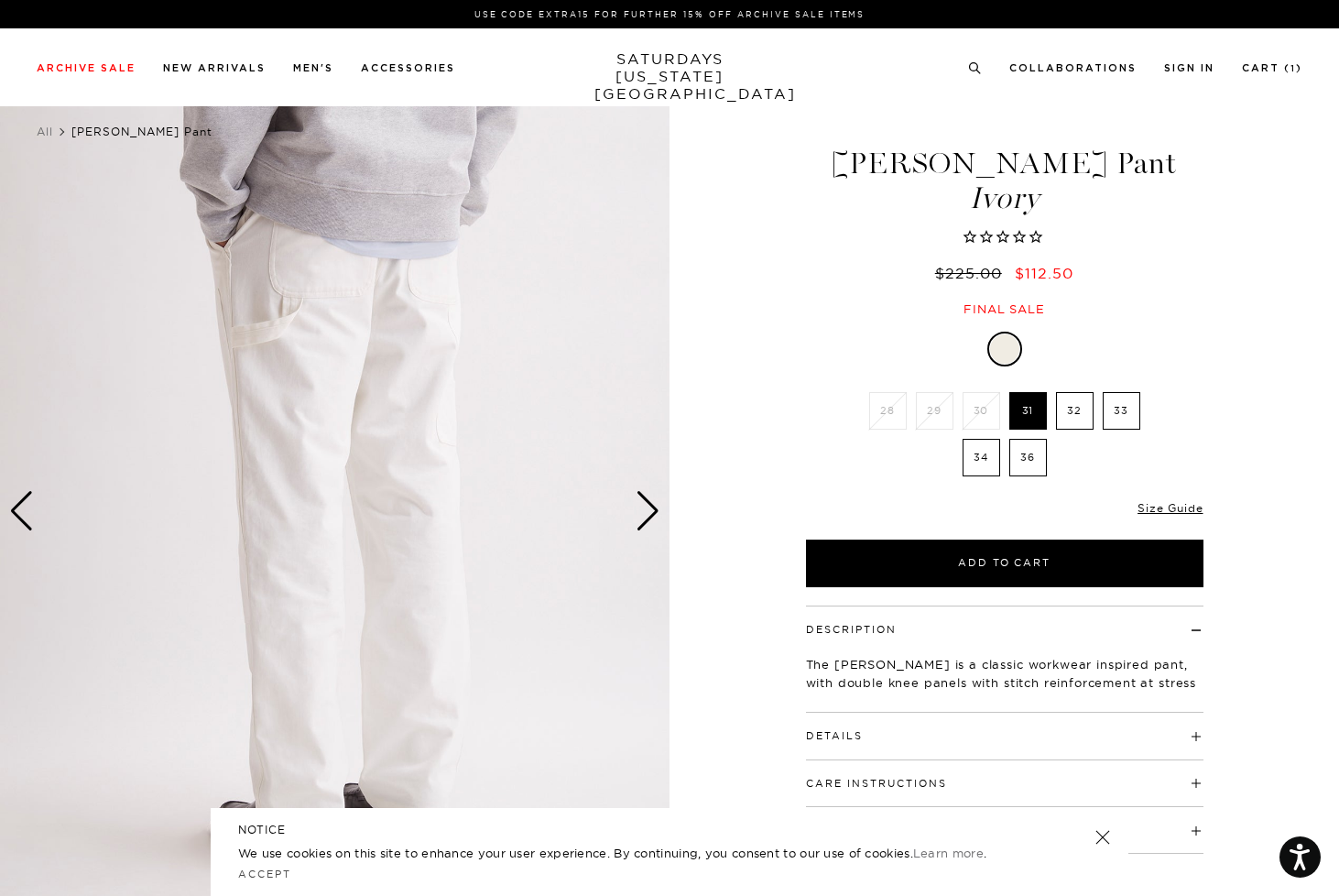
click at [652, 511] on div "Next slide" at bounding box center [648, 511] width 25 height 40
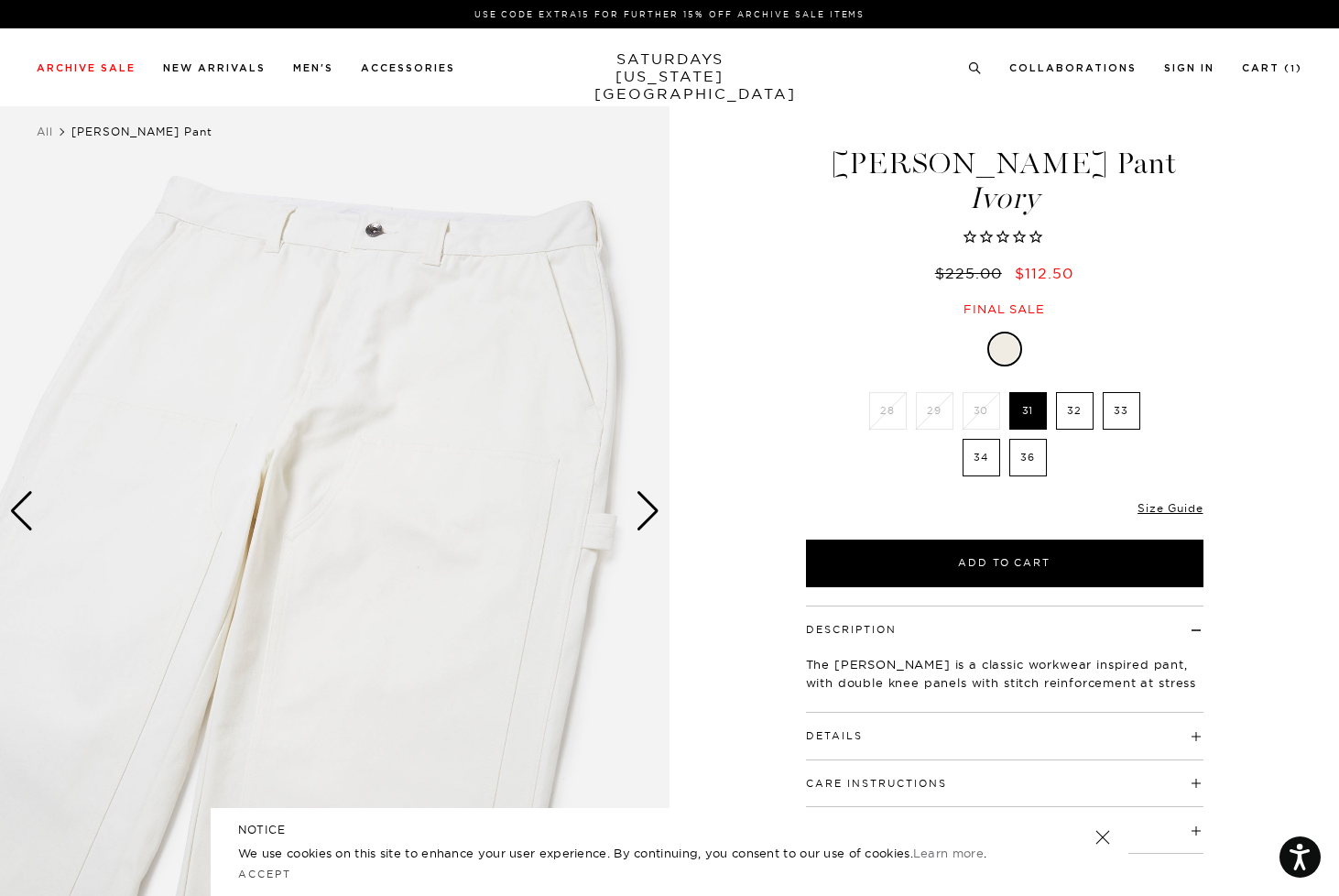
click at [652, 511] on div "Next slide" at bounding box center [648, 511] width 25 height 40
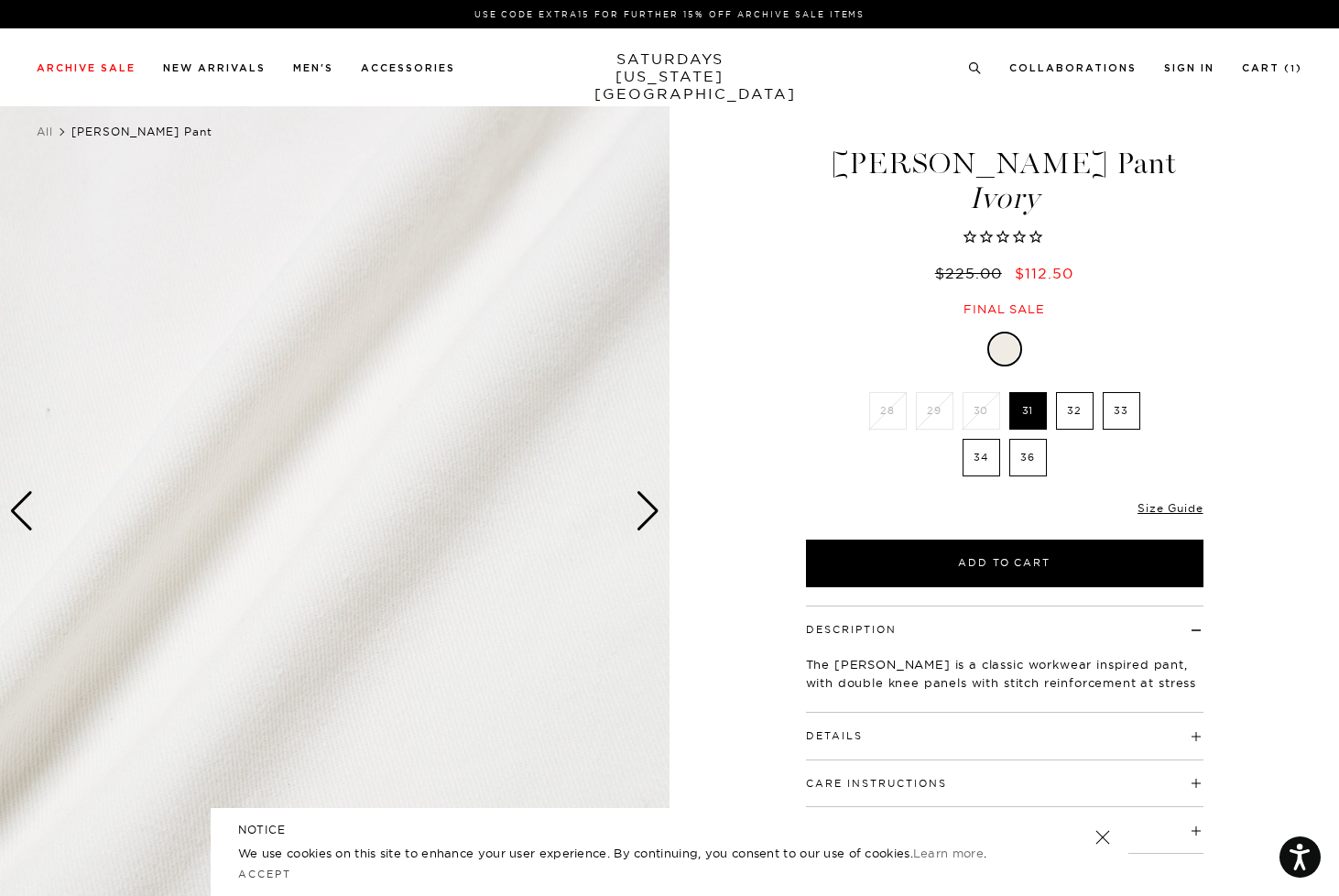
click at [652, 511] on div "Next slide" at bounding box center [648, 511] width 25 height 40
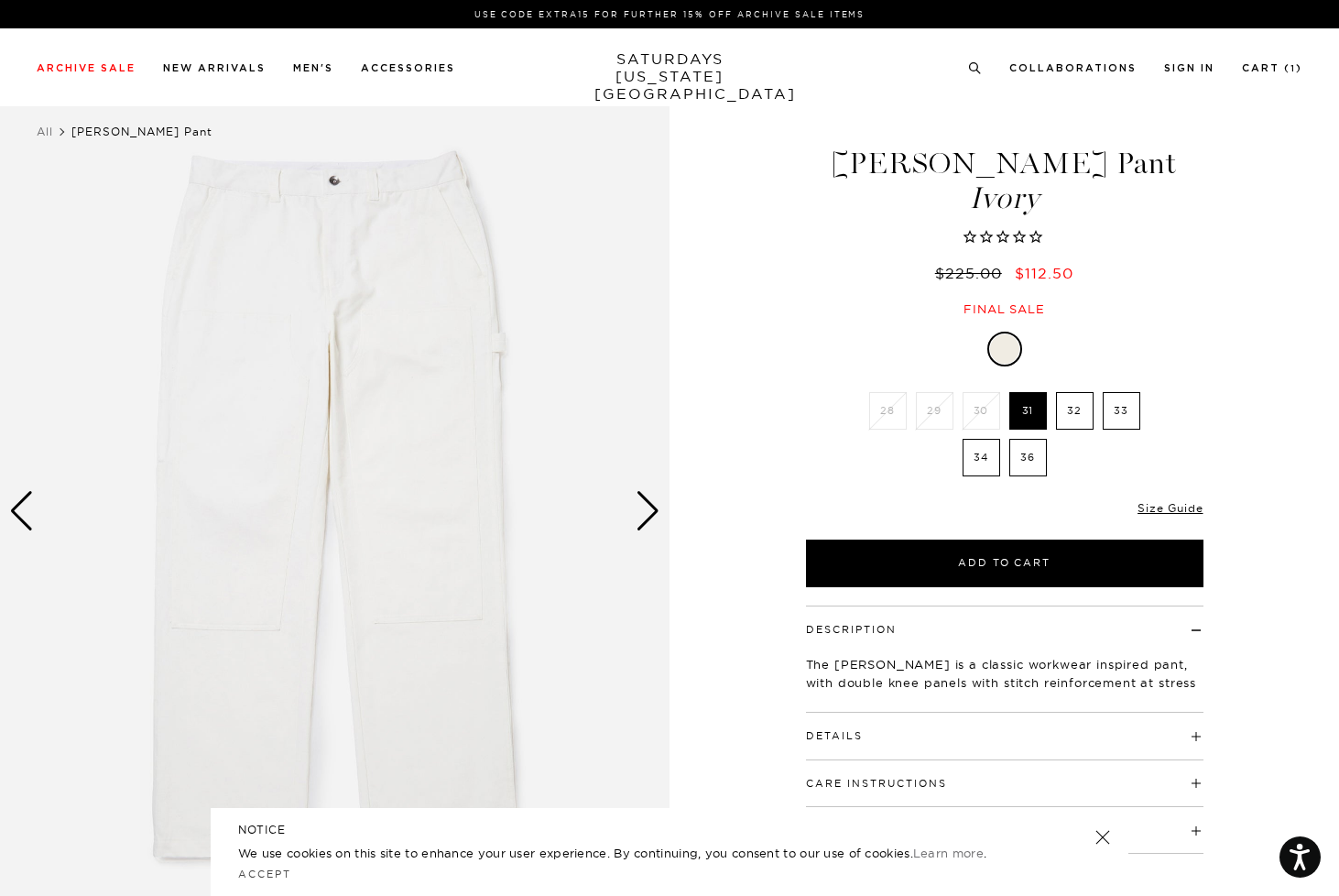
click at [652, 511] on div "Next slide" at bounding box center [648, 511] width 25 height 40
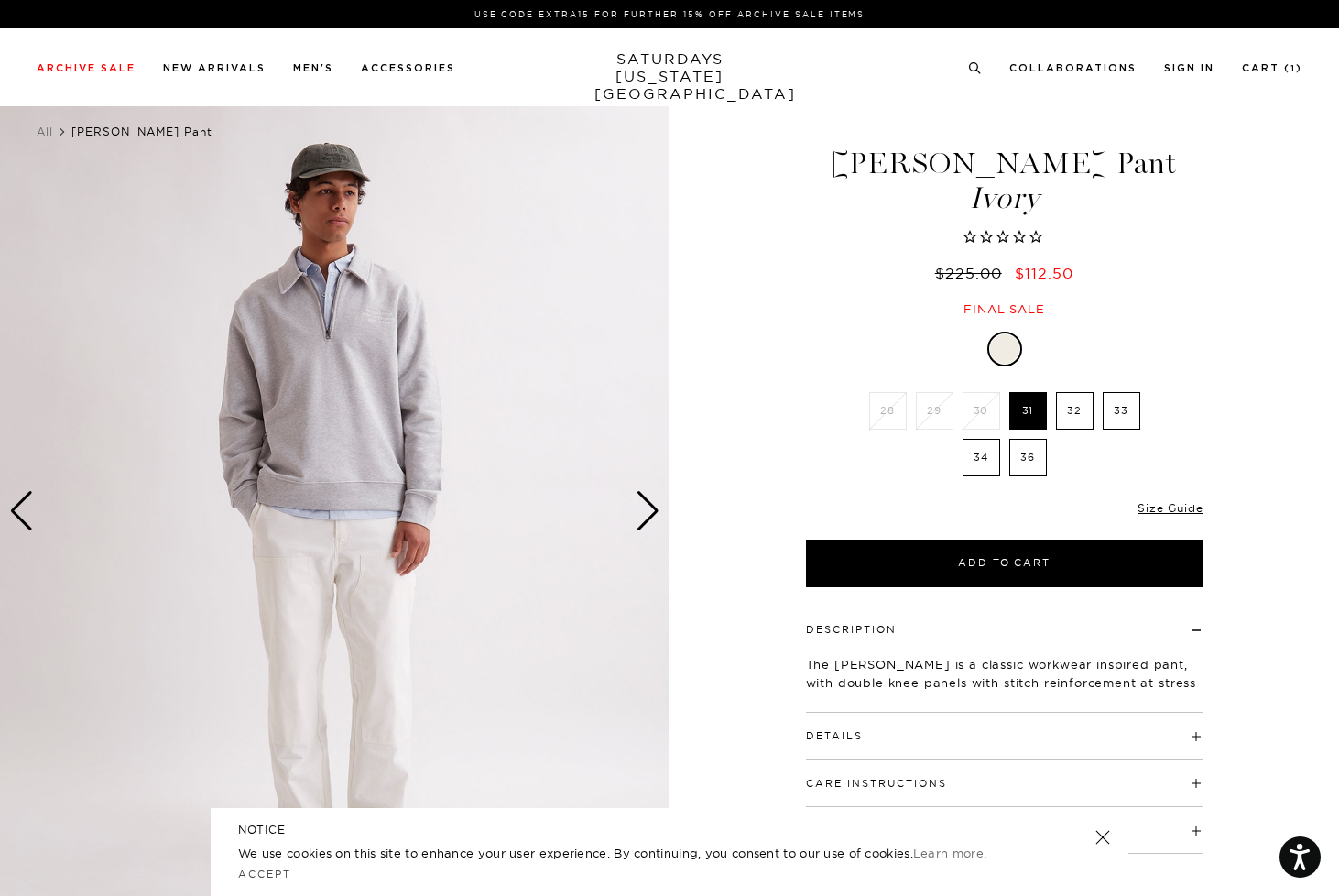
click at [652, 511] on div "Next slide" at bounding box center [648, 511] width 25 height 40
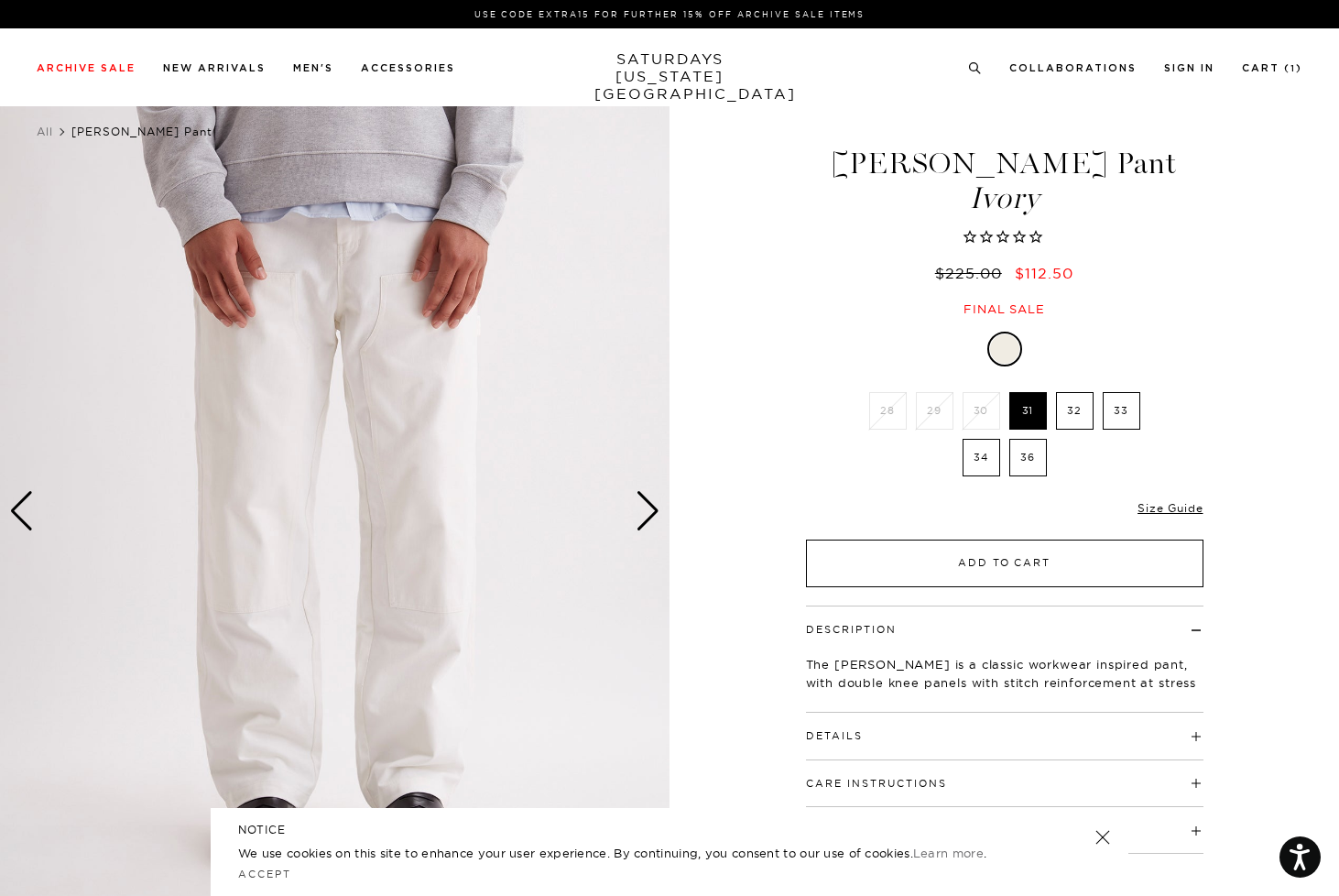
click at [971, 570] on button "Add to Cart" at bounding box center [1004, 563] width 397 height 48
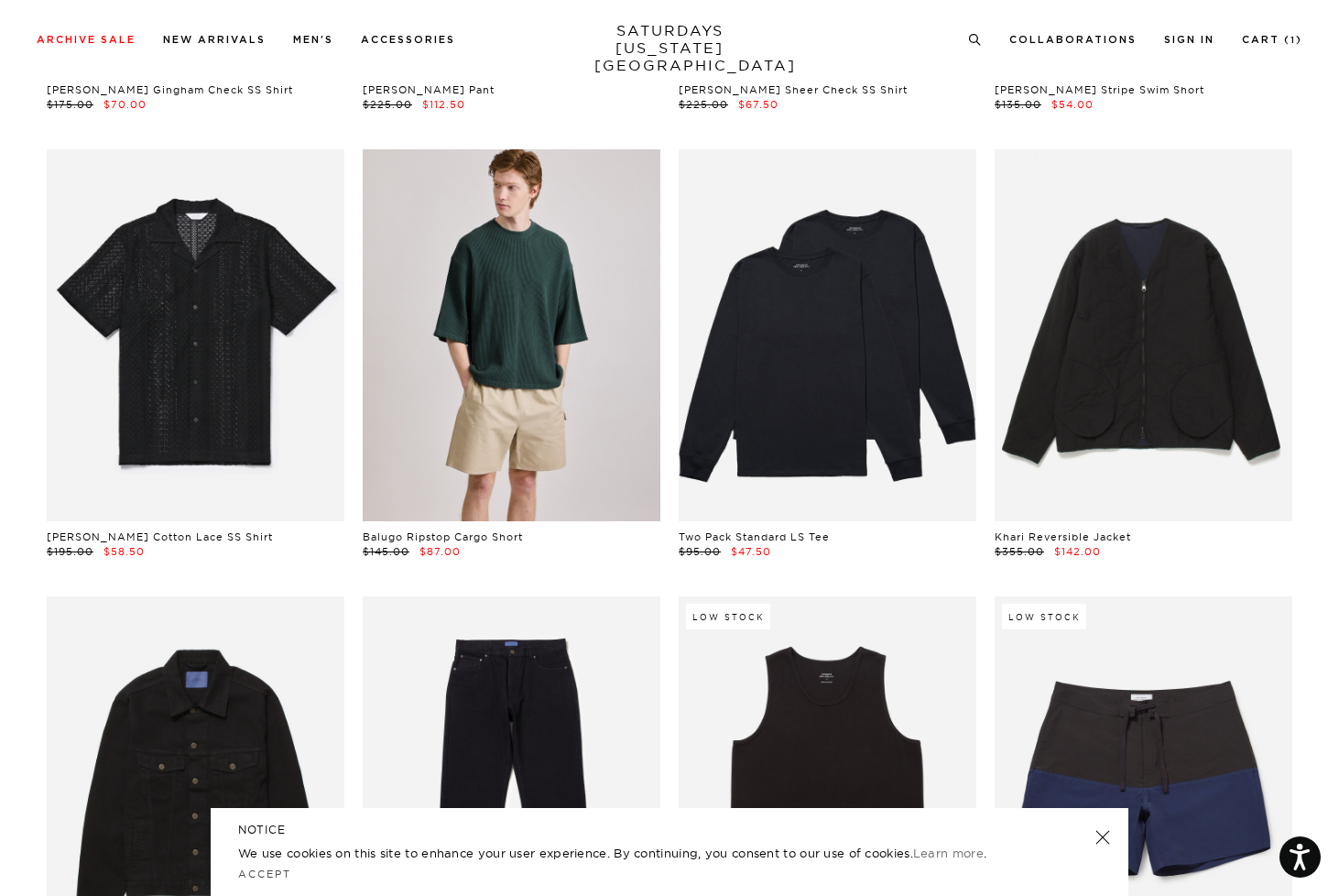
scroll to position [1425, 2]
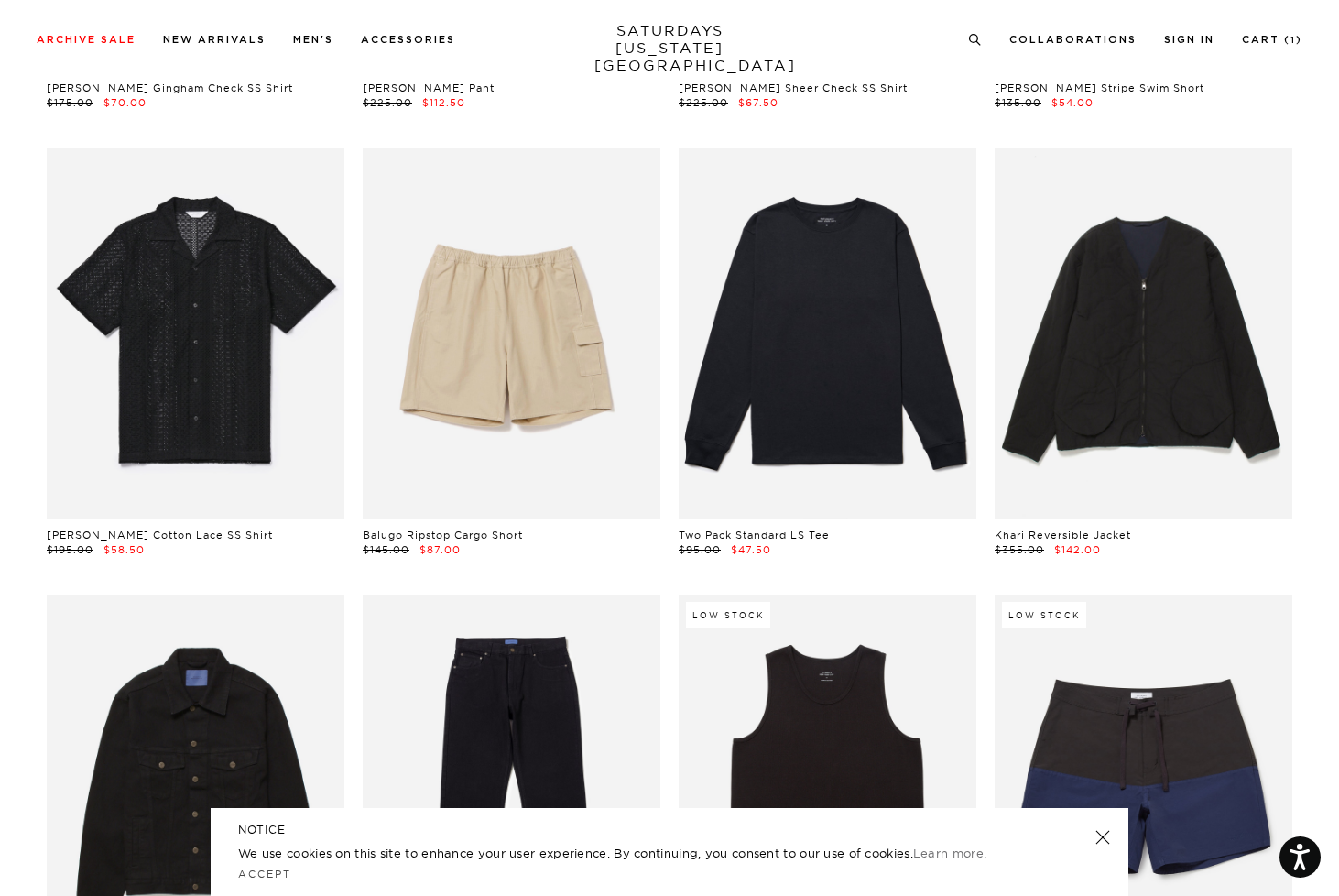
click at [856, 425] on link at bounding box center [828, 333] width 298 height 372
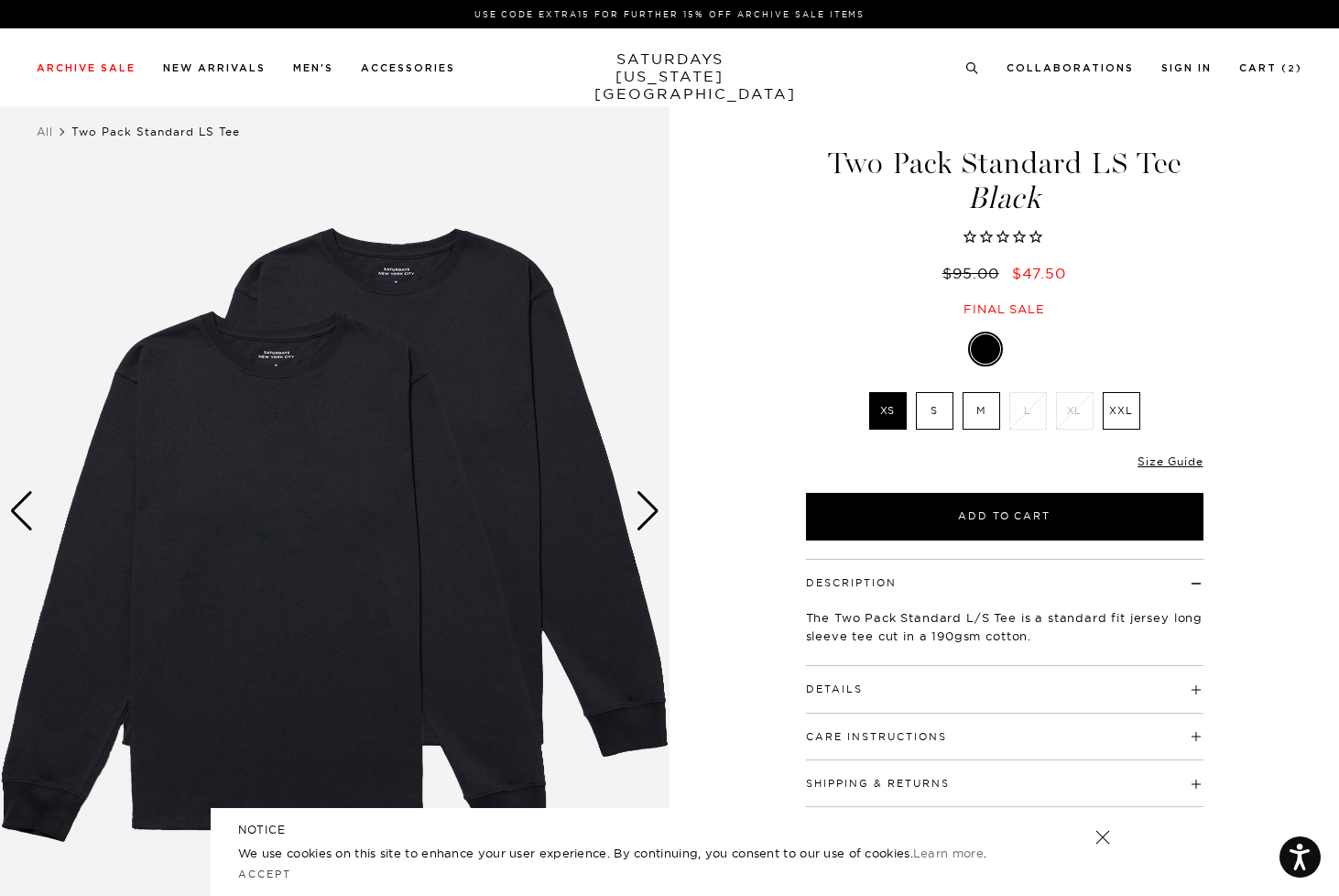
click at [976, 419] on label "M" at bounding box center [980, 411] width 37 height 37
click at [0, 0] on input "M" at bounding box center [0, 0] width 0 height 0
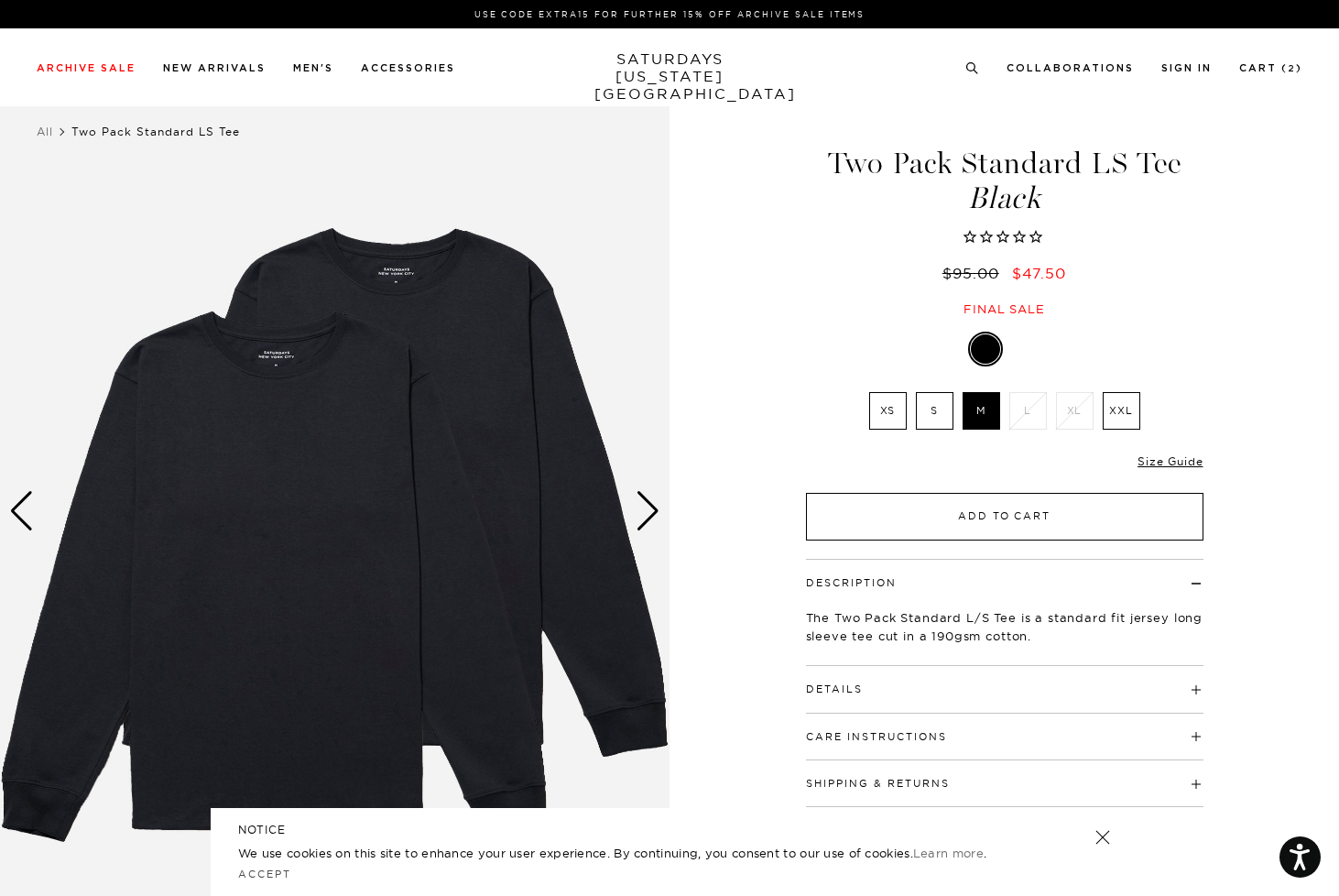
click at [978, 514] on button "Add to Cart" at bounding box center [1004, 516] width 397 height 48
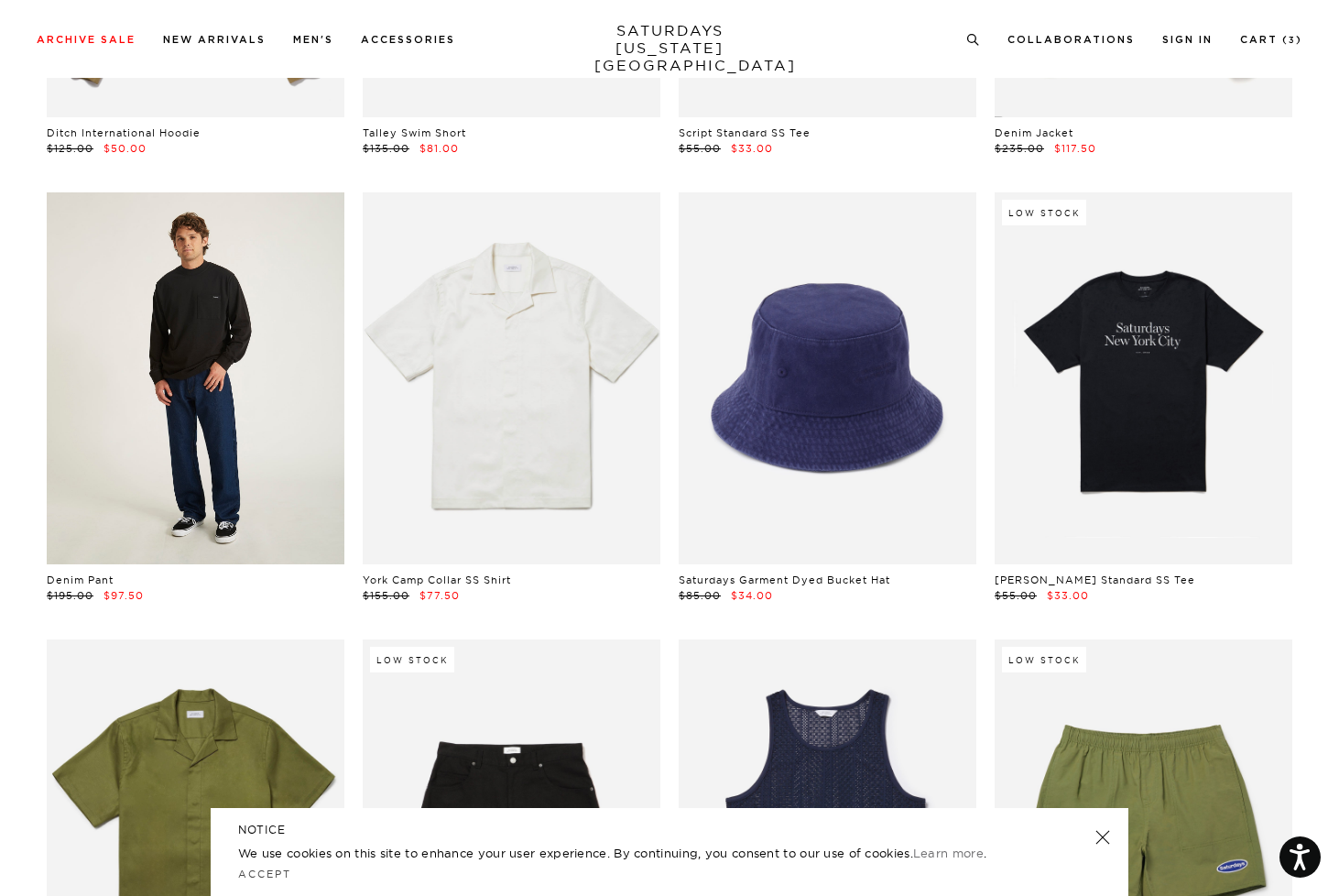
scroll to position [7649, 1]
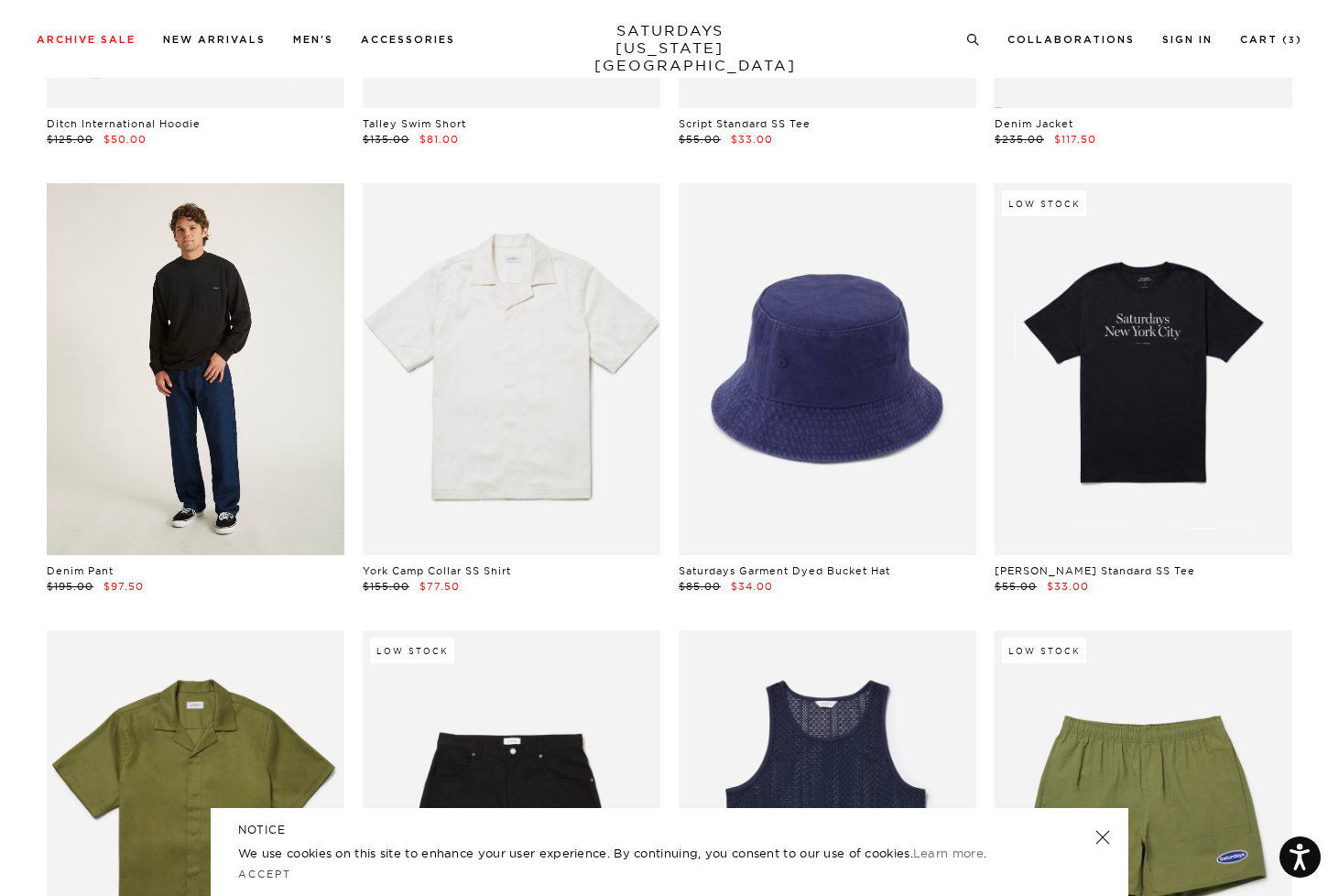
click at [236, 390] on link at bounding box center [196, 369] width 298 height 372
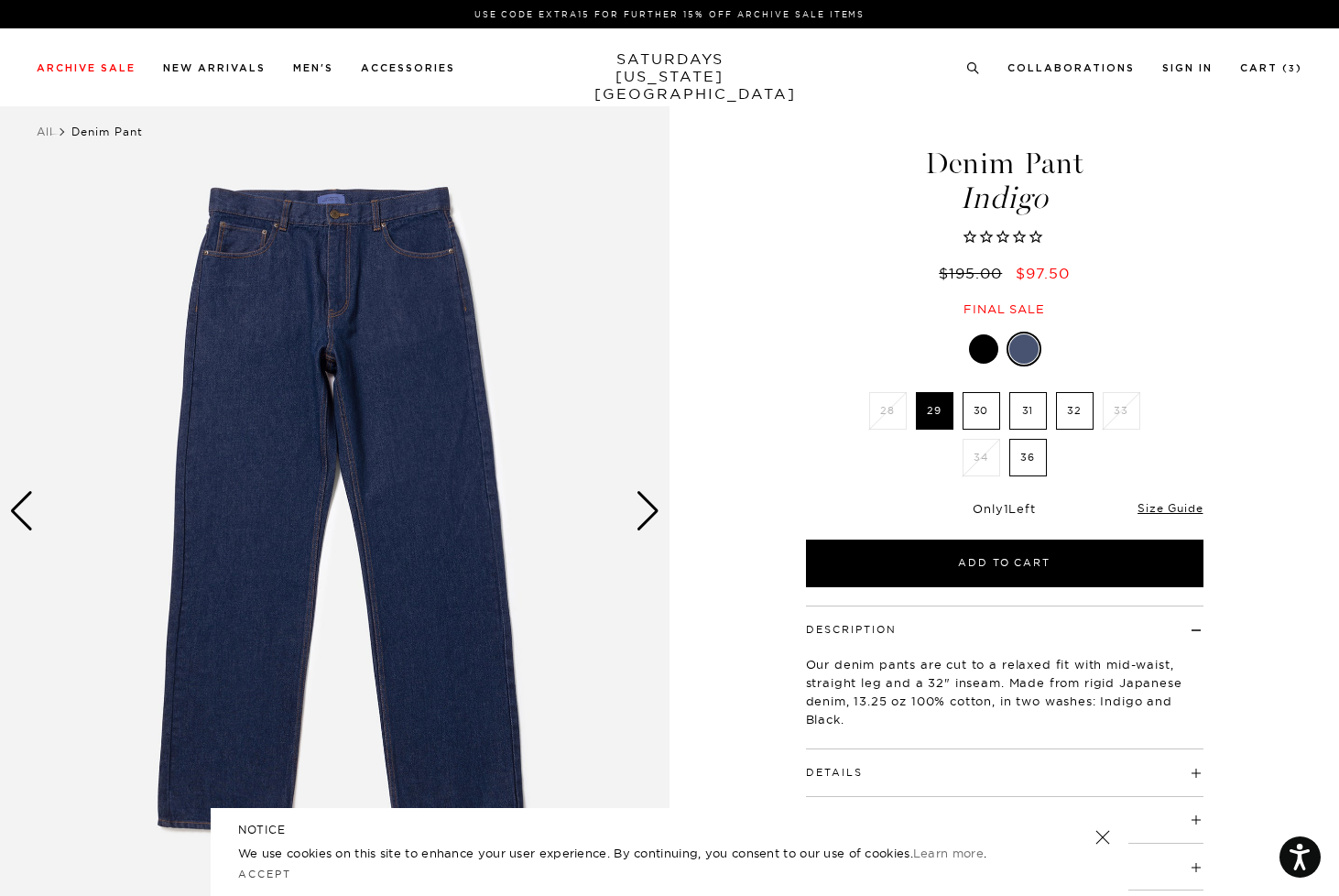
click at [646, 501] on div "Next slide" at bounding box center [648, 511] width 25 height 40
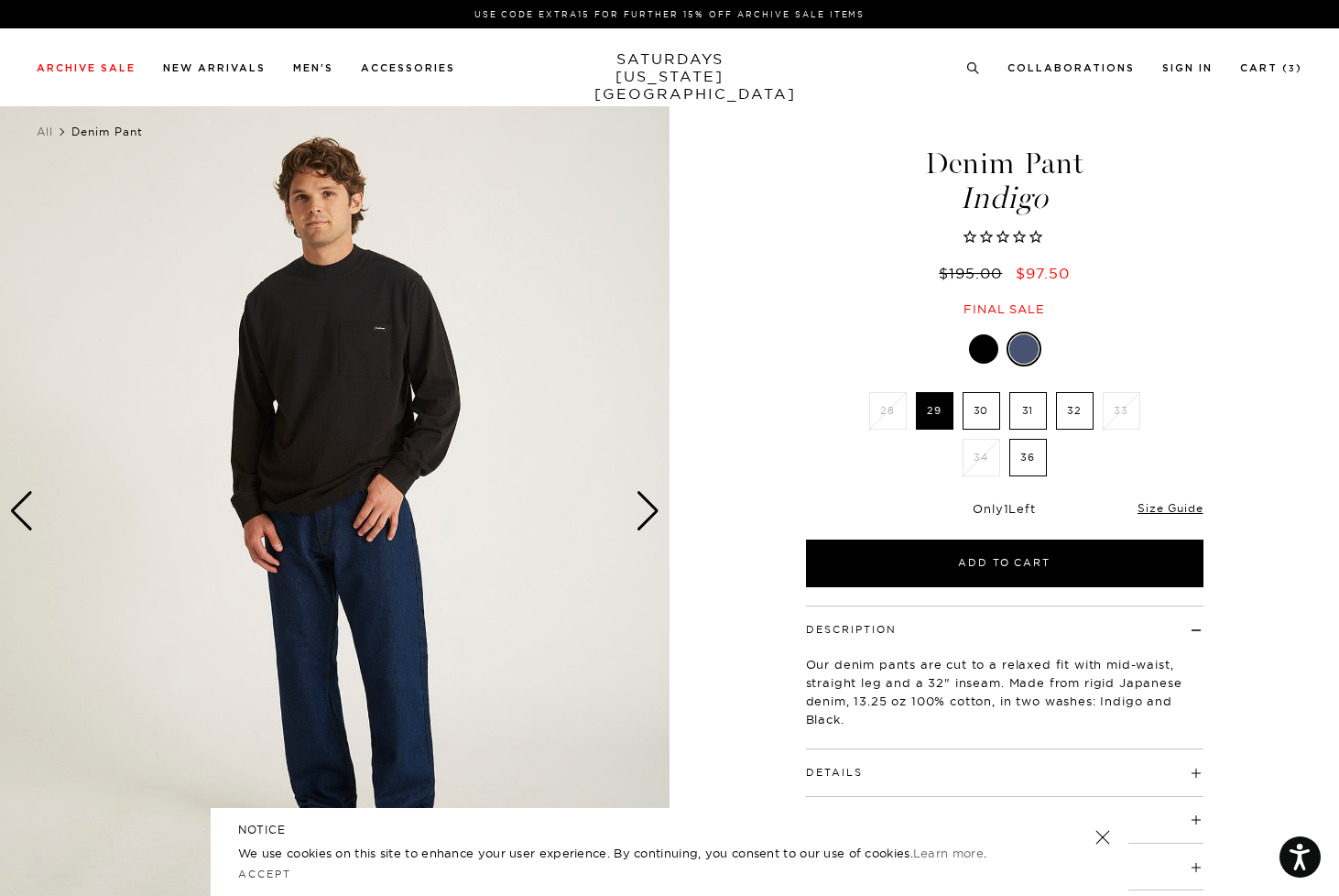
click at [646, 501] on div "Next slide" at bounding box center [648, 511] width 25 height 40
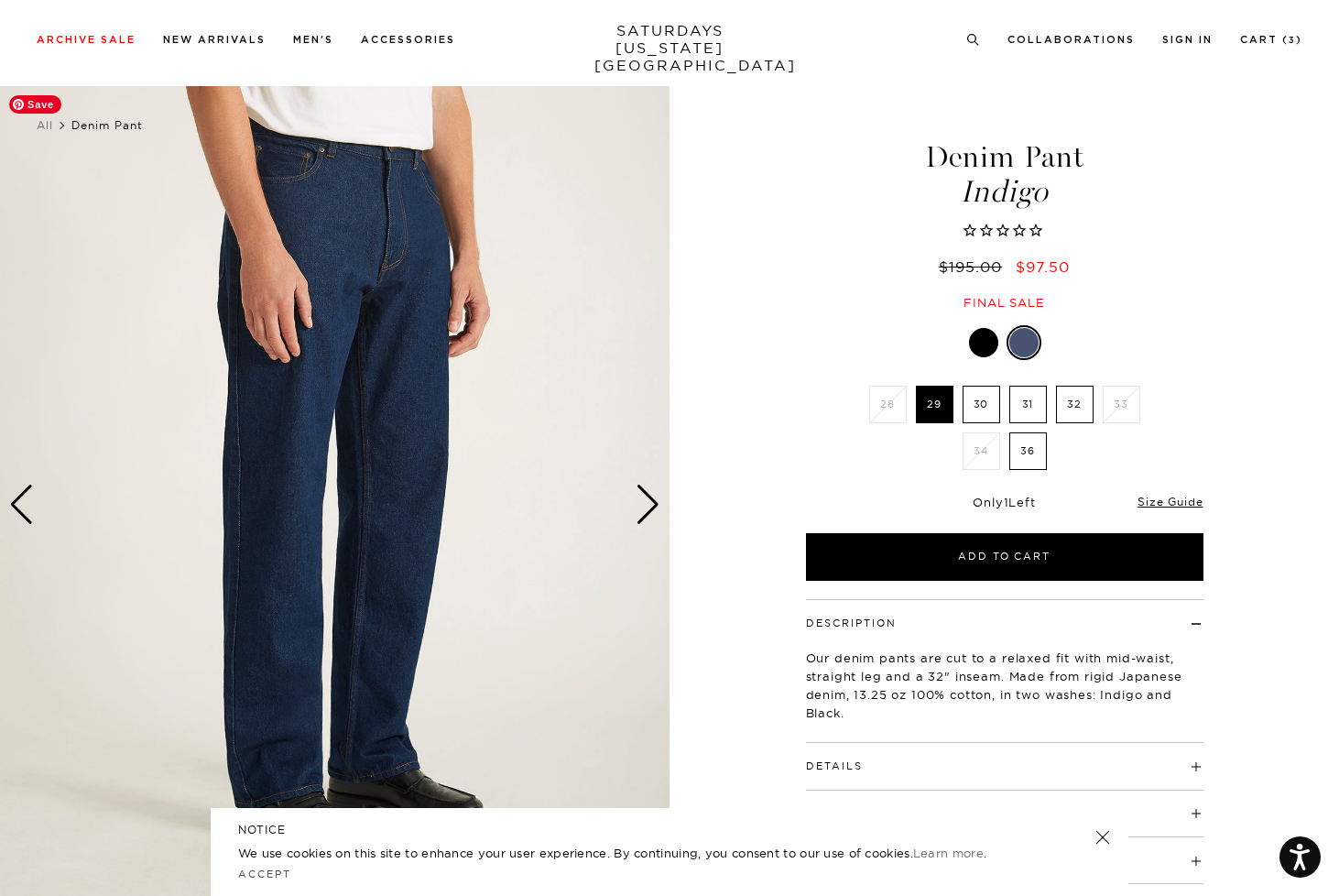
scroll to position [6, 0]
click at [649, 499] on div "Next slide" at bounding box center [648, 506] width 25 height 40
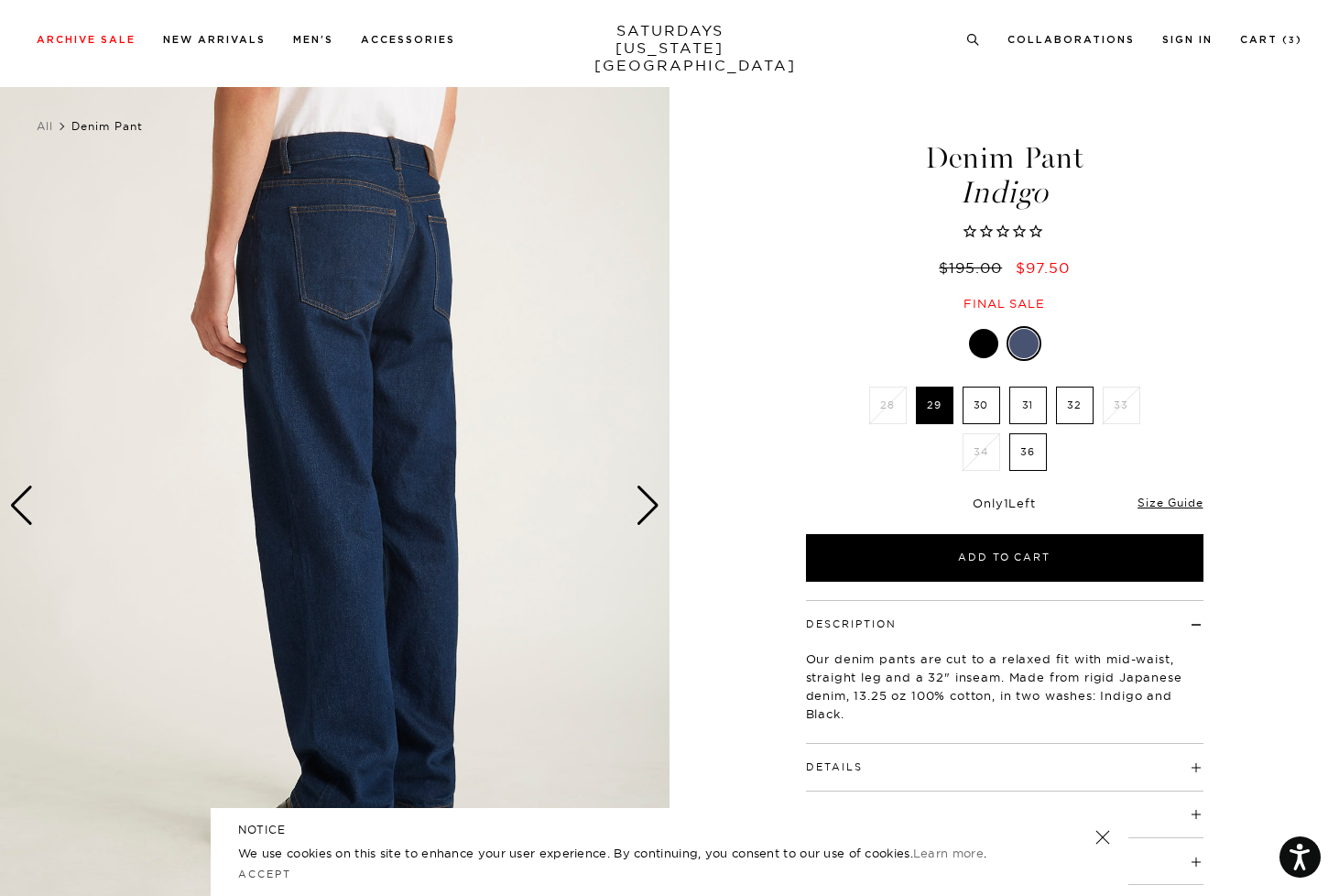
click at [649, 499] on div "Next slide" at bounding box center [648, 506] width 25 height 40
